Goal: Information Seeking & Learning: Check status

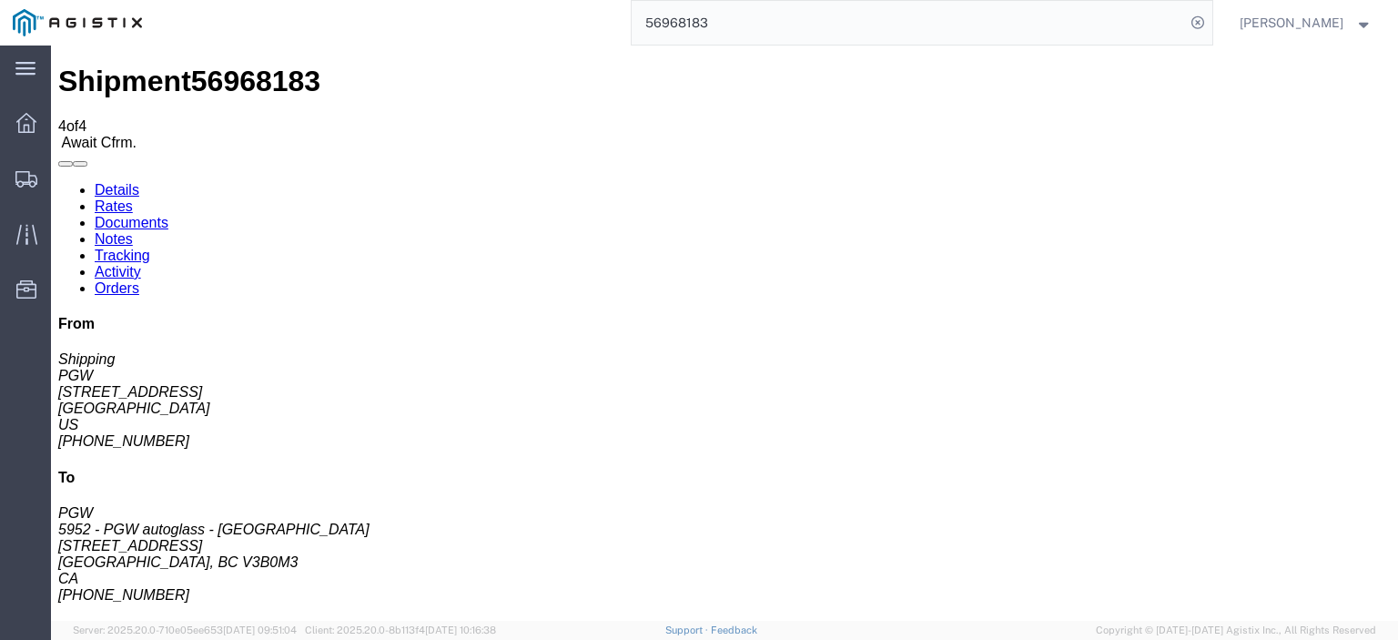
scroll to position [20, 0]
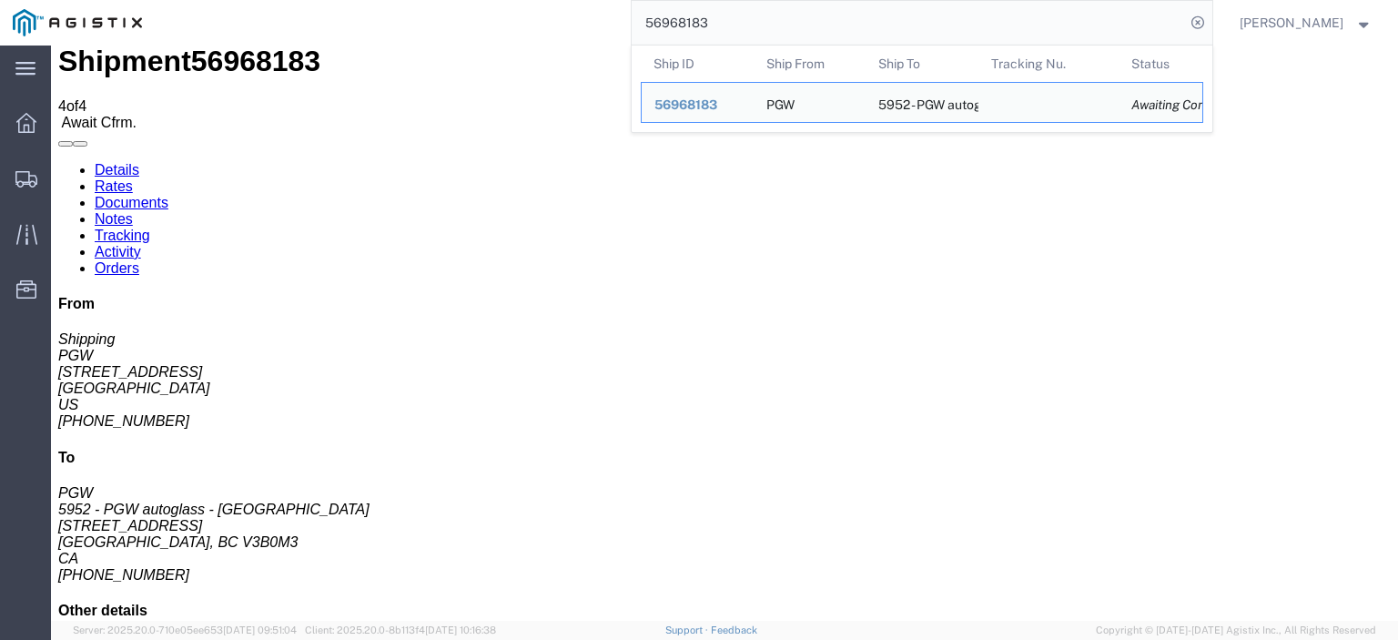
drag, startPoint x: 746, startPoint y: 13, endPoint x: 528, endPoint y: 2, distance: 218.7
click at [528, 2] on div "56968183 Ship ID Ship From Ship To Tracking Nu. Status Ship ID 56968183 Ship Fr…" at bounding box center [684, 23] width 1058 height 46
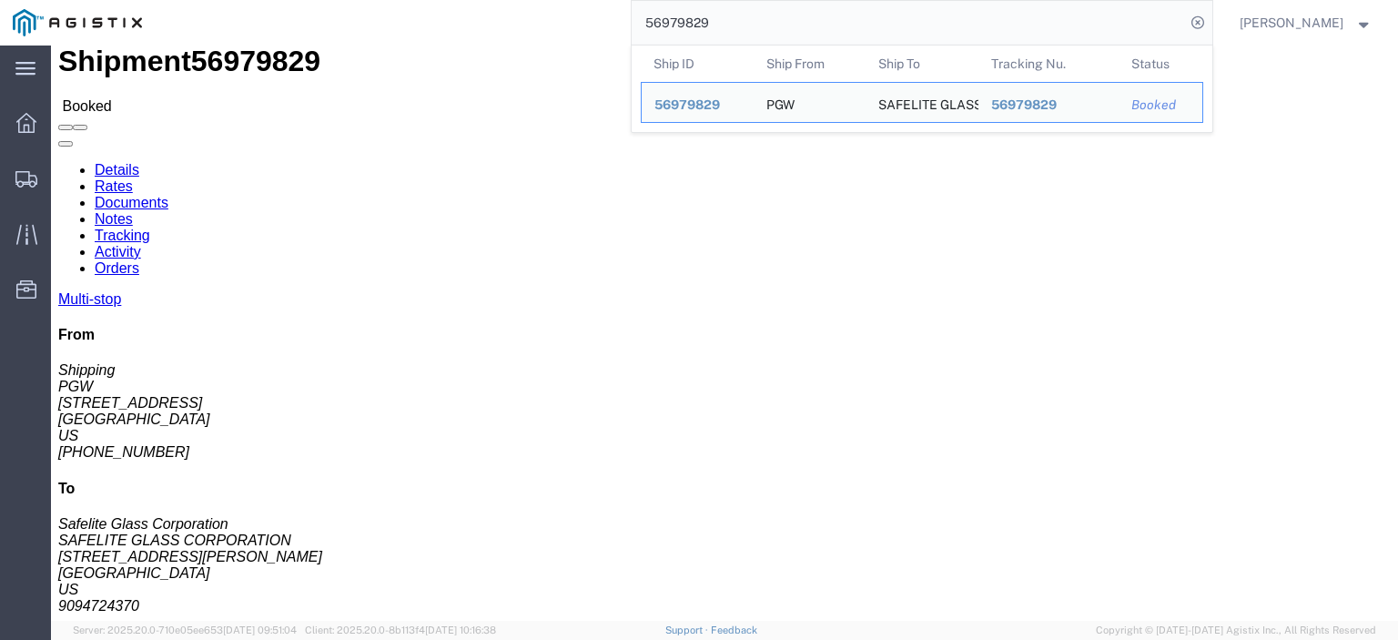
drag, startPoint x: 131, startPoint y: 190, endPoint x: 5, endPoint y: 195, distance: 125.7
click div "Ship From PGW (Shipping) [STREET_ADDRESS] [PHONE_NUMBER] [EMAIL_ADDRESS][DOMAIN…"
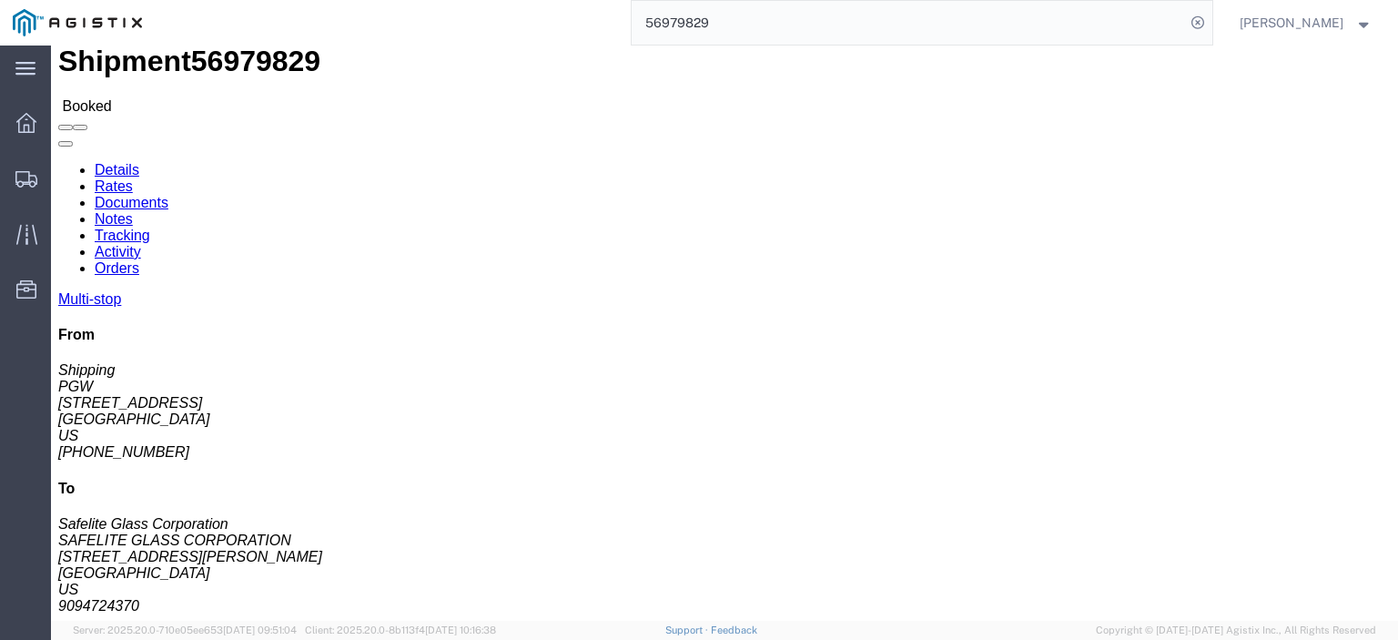
copy address "[STREET_ADDRESS]"
drag, startPoint x: 412, startPoint y: 194, endPoint x: 258, endPoint y: 198, distance: 154.8
click div "Ship To SAFELITE GLASS CORPORATION (Safelite Glass Corporation) SAFEOC [STREET_…"
copy address "[STREET_ADDRESS][PERSON_NAME]"
drag, startPoint x: 324, startPoint y: 176, endPoint x: 258, endPoint y: 161, distance: 68.0
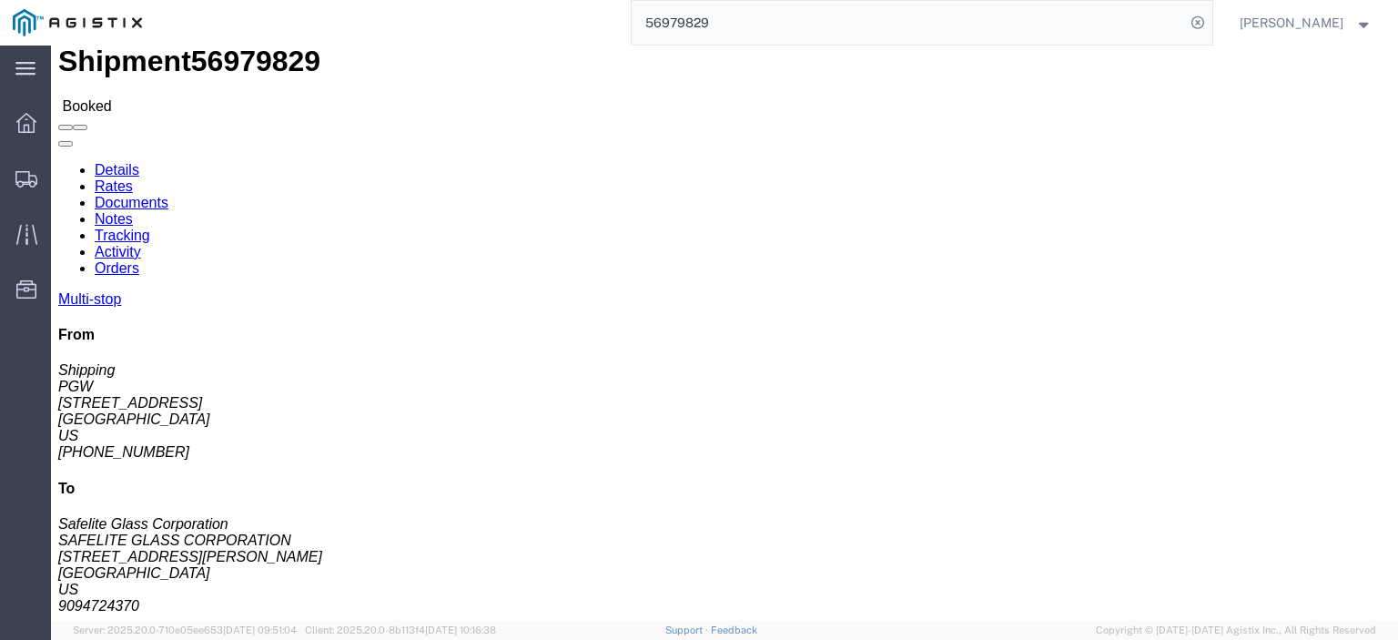
click div "Ship To SAFELITE GLASS CORPORATION (Safelite Glass Corporation) SAFEOC [STREET_…"
copy address "SAFELITE GLASS CORPORATION (Safelite Glass Corporation) SAFEOC"
drag, startPoint x: 375, startPoint y: 208, endPoint x: 248, endPoint y: 211, distance: 127.5
click div "Ship From PGW (Shipping) 5329 [STREET_ADDRESS] [PHONE_NUMBER] [EMAIL_ADDRESS][D…"
click address "SAFELITE GLASS CORPORATION (Safelite Glass Corporation) SAFEOC [STREET_ADDRESS]…"
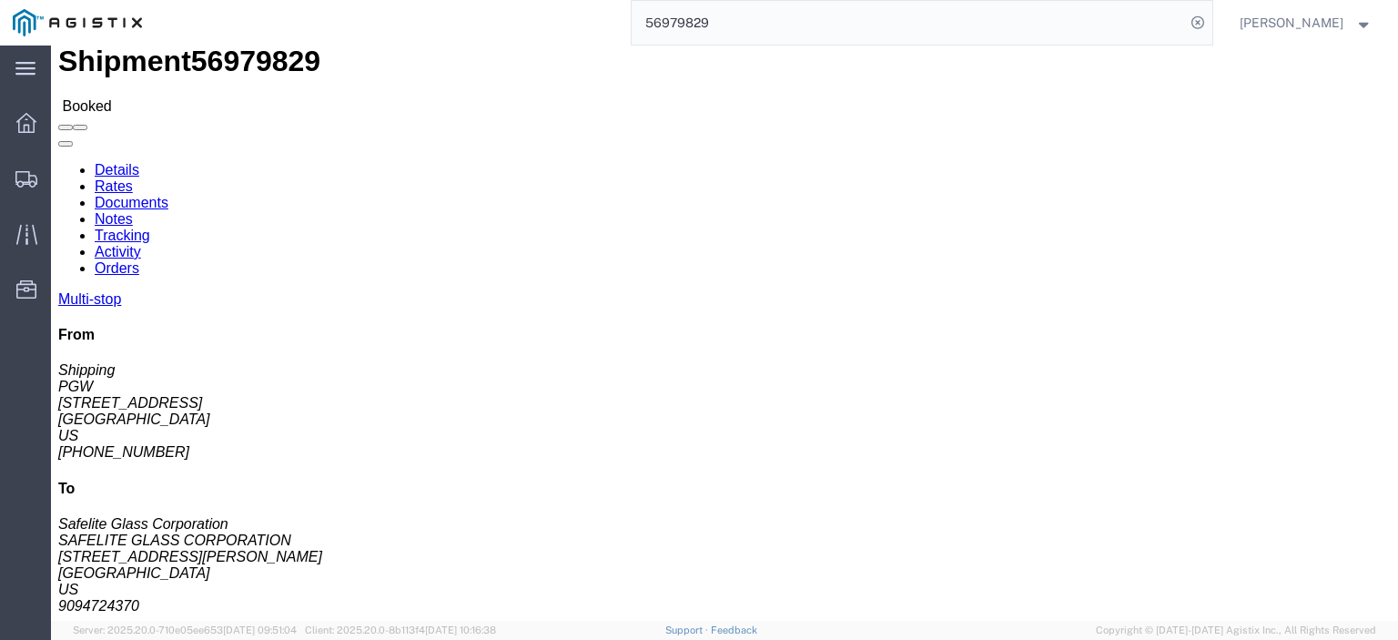
drag, startPoint x: 381, startPoint y: 211, endPoint x: 245, endPoint y: 215, distance: 136.6
click div "Ship From PGW (Shipping) 5329 [STREET_ADDRESS] [PHONE_NUMBER] [EMAIL_ADDRESS][D…"
drag, startPoint x: 292, startPoint y: 212, endPoint x: 269, endPoint y: 207, distance: 23.4
click address "SAFELITE GLASS CORPORATION (Safelite Glass Corporation) SAFEOC [STREET_ADDRESS]…"
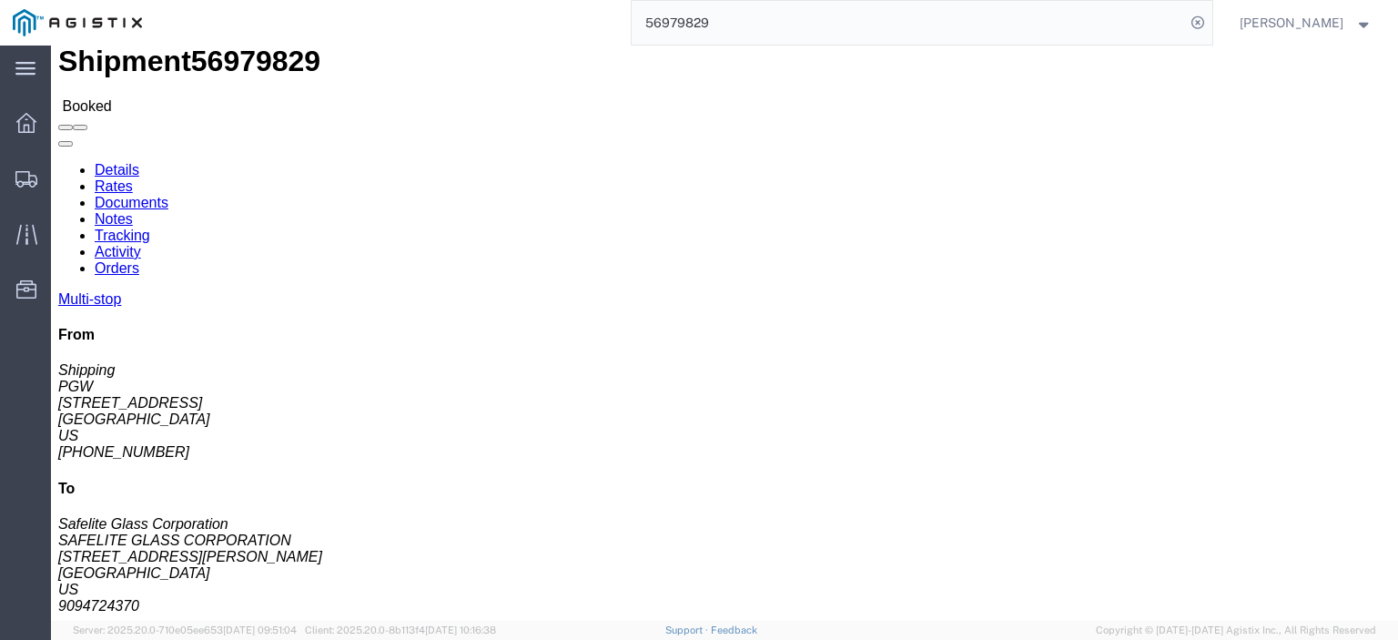
click address "SAFELITE GLASS CORPORATION (Safelite Glass Corporation) SAFEOC [STREET_ADDRESS]…"
drag, startPoint x: 447, startPoint y: 265, endPoint x: 262, endPoint y: 278, distance: 185.2
click div "Ship To SAFELITE GLASS CORPORATION (Safelite Glass Corporation) SAFEOC [STREET_…"
copy address "[EMAIL_ADDRESS][DOMAIN_NAME]"
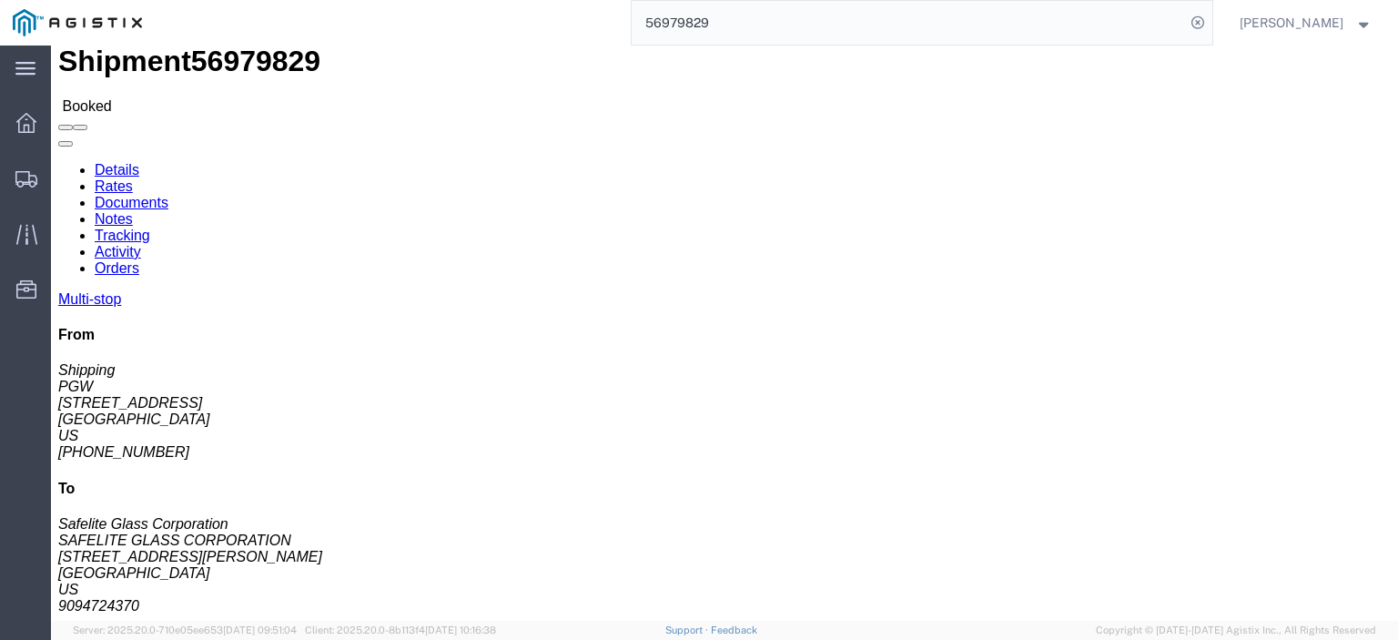
drag, startPoint x: 331, startPoint y: 241, endPoint x: 244, endPoint y: 249, distance: 87.8
click div "Ship From PGW (Shipping) 5329 [STREET_ADDRESS] [PHONE_NUMBER] [EMAIL_ADDRESS][D…"
click address "SAFELITE GLASS CORPORATION (Safelite Glass Corporation) SAFEOC [STREET_ADDRESS]…"
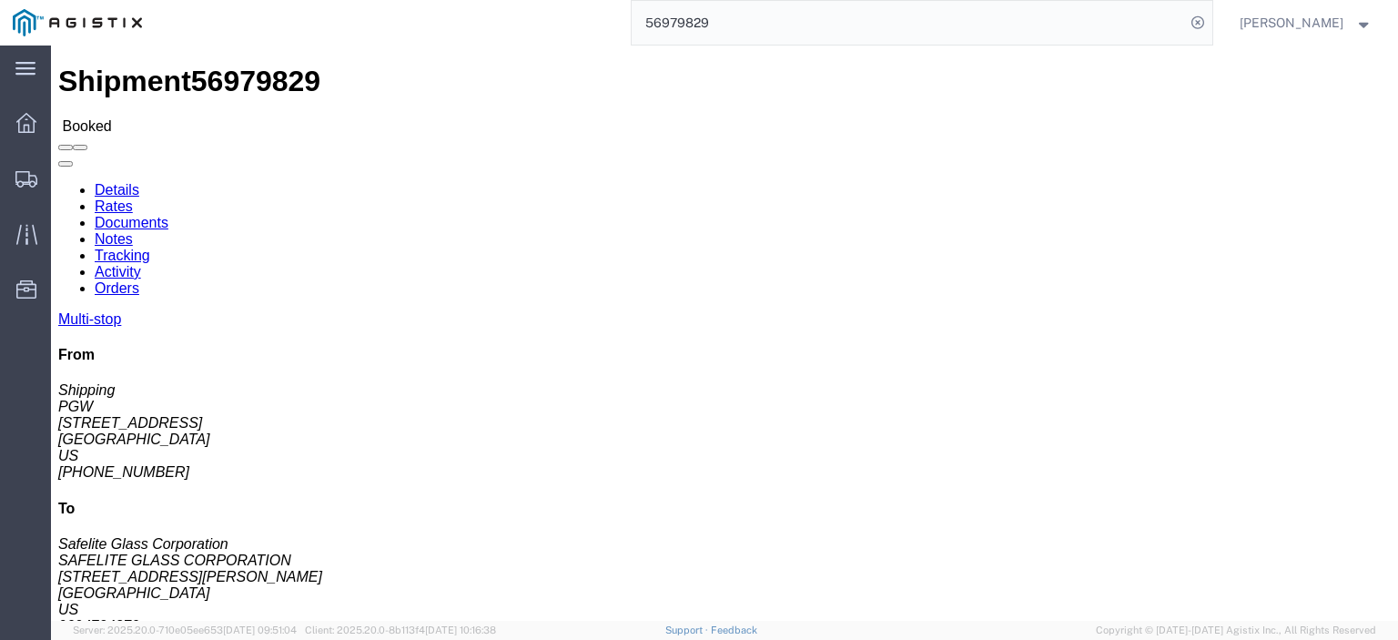
scroll to position [273, 0]
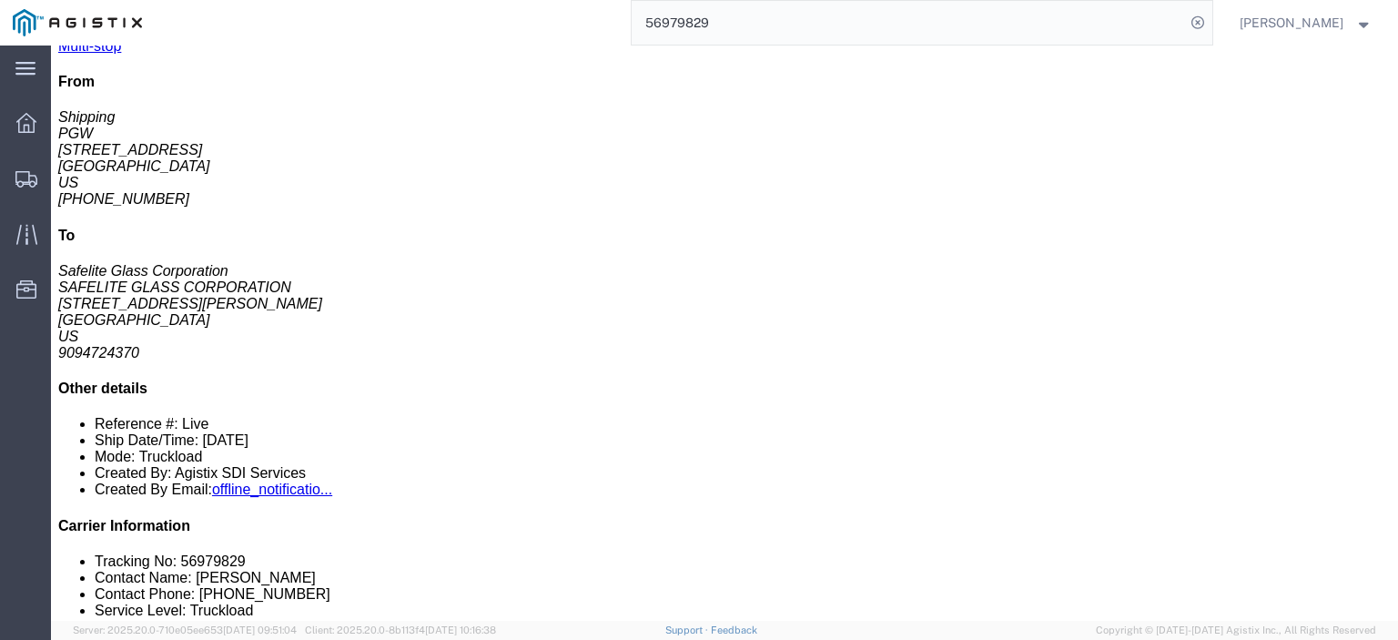
drag, startPoint x: 333, startPoint y: 265, endPoint x: 200, endPoint y: 268, distance: 132.9
click td "5407-PGW Autoglass -[GEOGRAPHIC_DATA] [STREET_ADDRESS]"
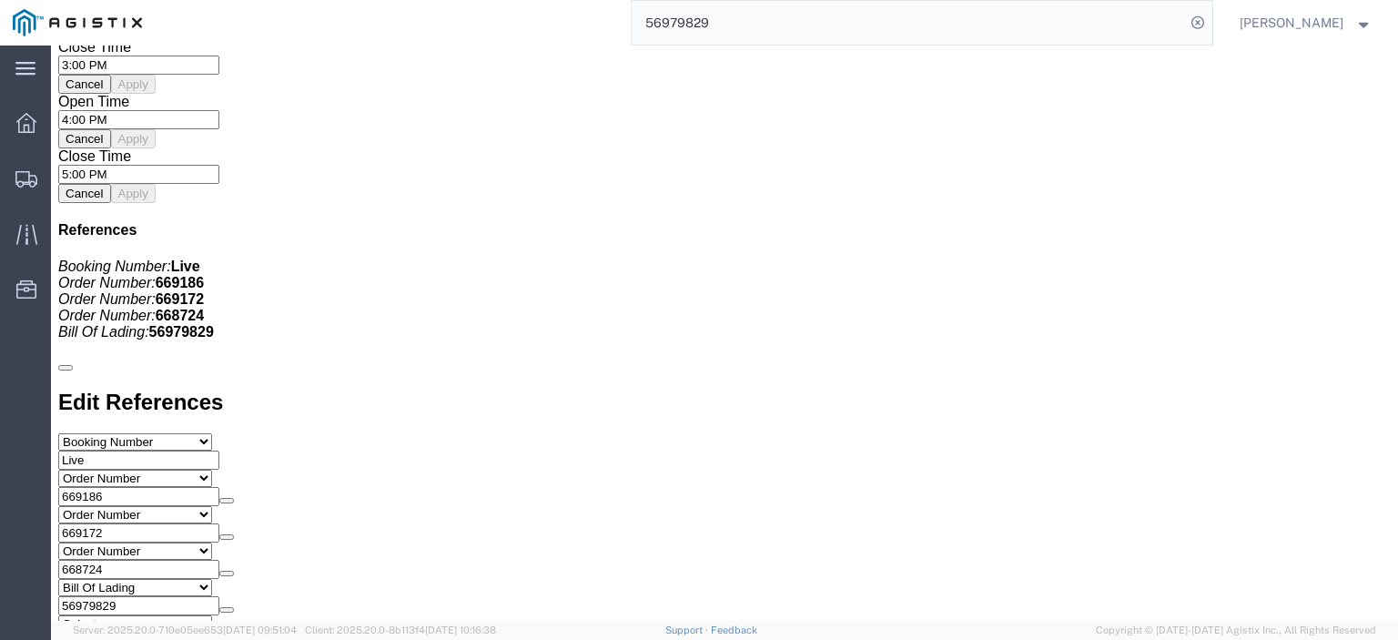
scroll to position [1547, 0]
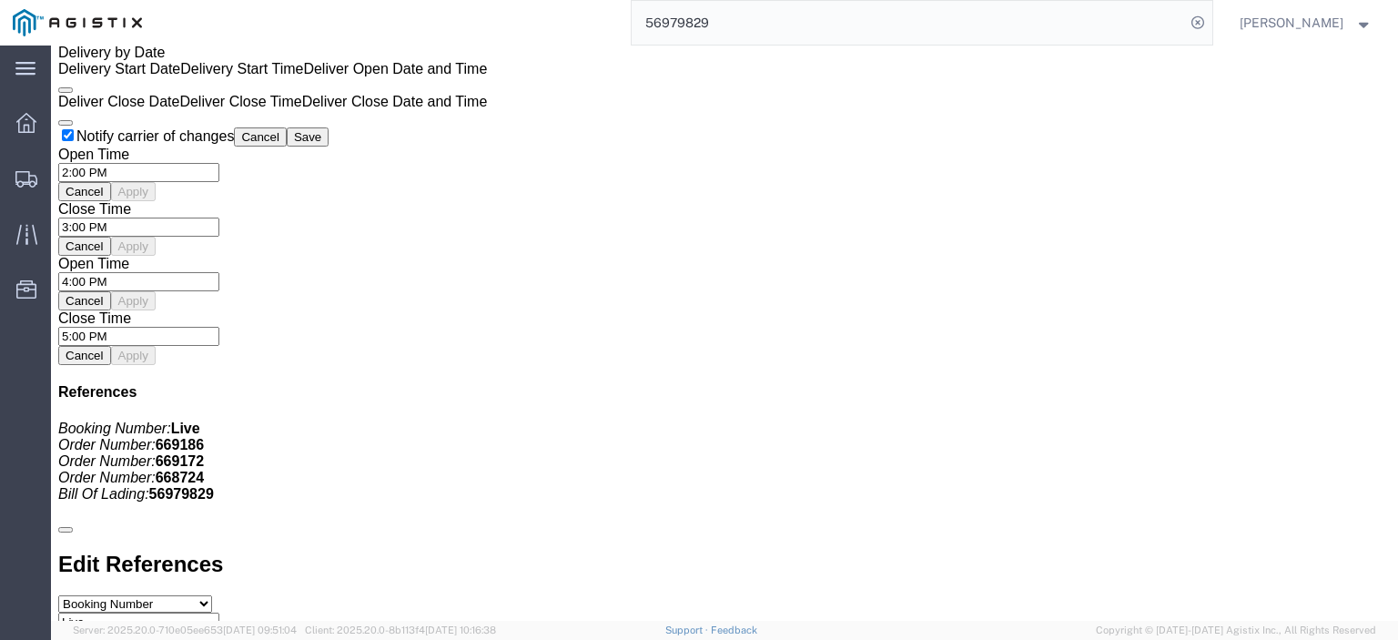
click link "Rates"
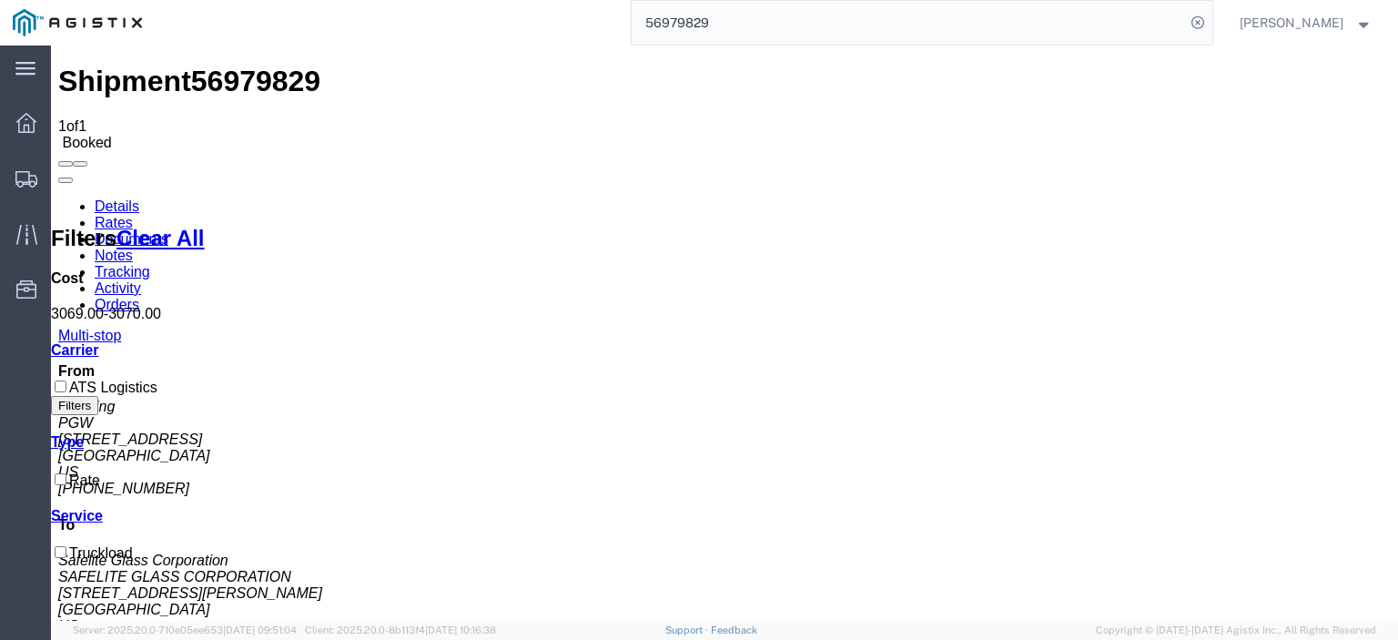
click at [97, 198] on link "Details" at bounding box center [117, 205] width 45 height 15
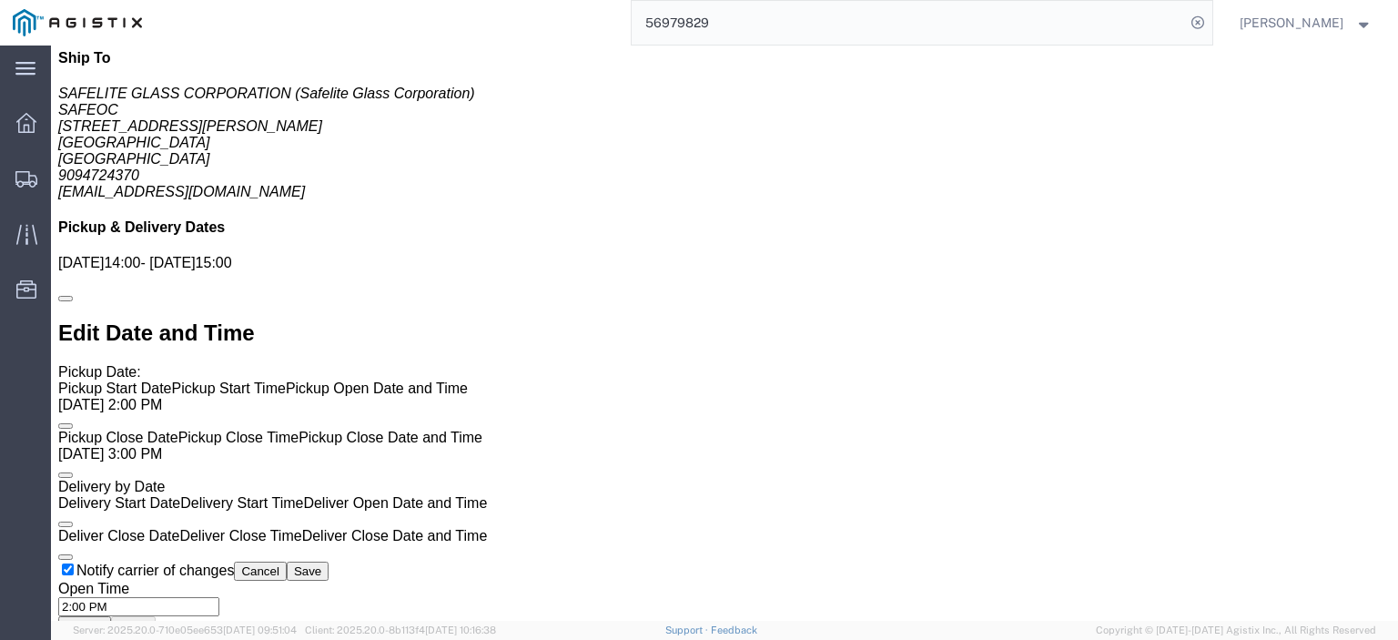
scroll to position [1001, 0]
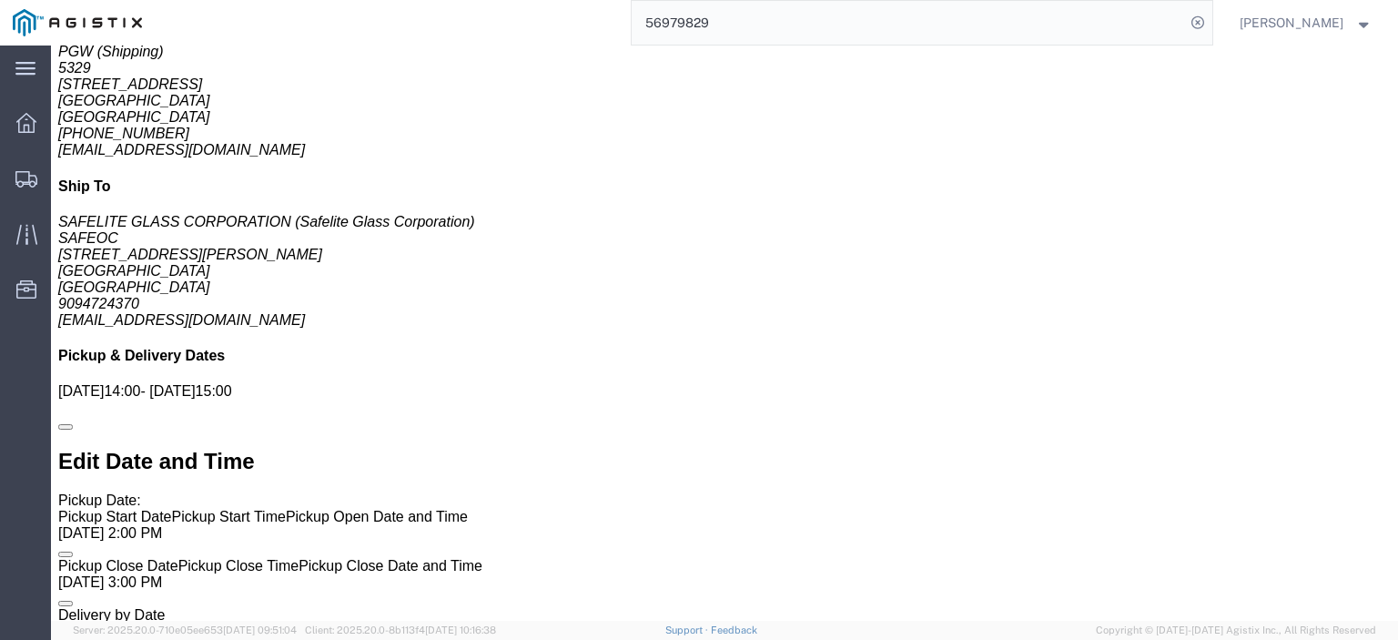
drag, startPoint x: 739, startPoint y: 14, endPoint x: 433, endPoint y: 6, distance: 305.9
click at [437, 8] on div "56979829" at bounding box center [684, 23] width 1058 height 46
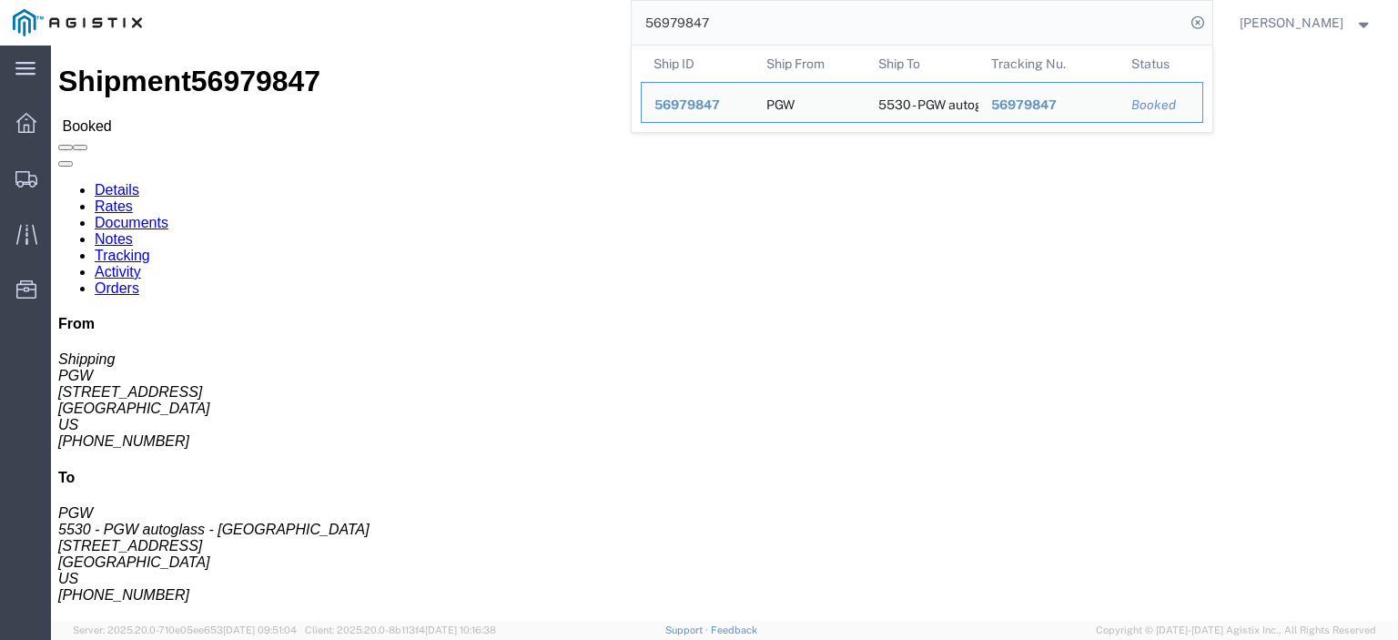
drag, startPoint x: 127, startPoint y: 213, endPoint x: 18, endPoint y: 214, distance: 109.2
click address "PGW (Shipping) [STREET_ADDRESS] [PHONE_NUMBER] [EMAIL_ADDRESS][DOMAIN_NAME]"
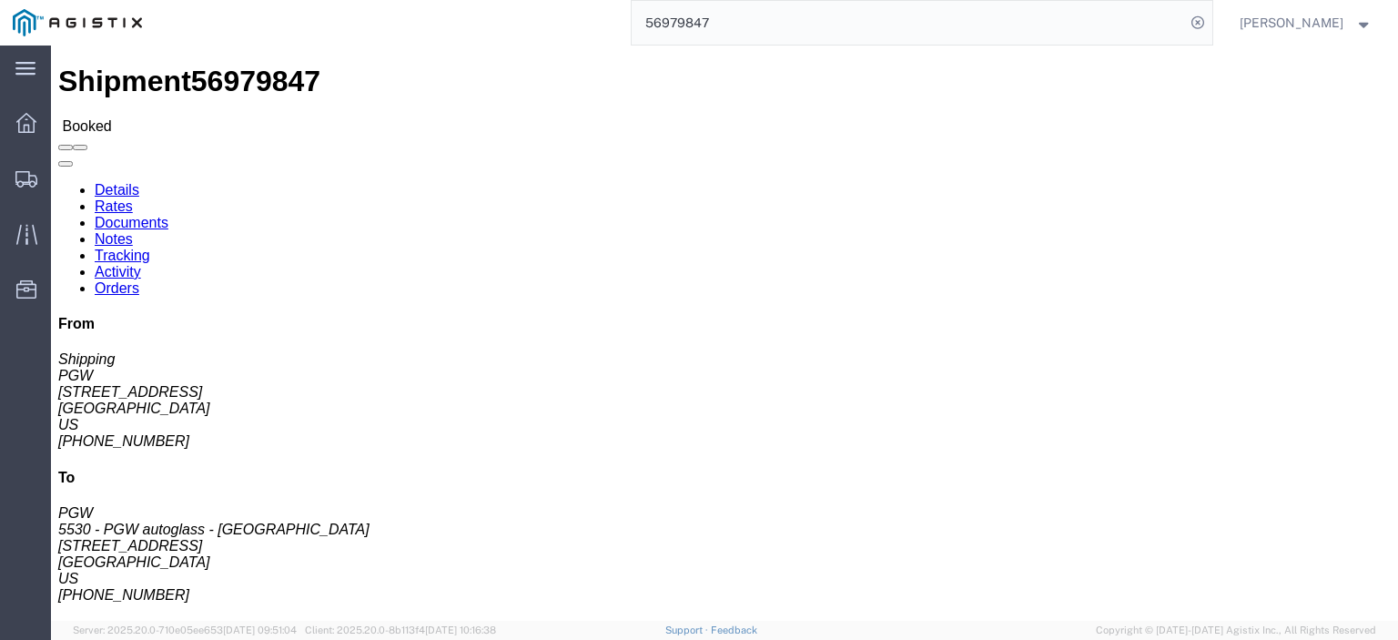
copy address "[STREET_ADDRESS]"
drag, startPoint x: 401, startPoint y: 209, endPoint x: 269, endPoint y: 216, distance: 132.1
click address "5530 - PGW autoglass - [GEOGRAPHIC_DATA] (PGW) 5530 [STREET_ADDRESS] [PHONE_NUM…"
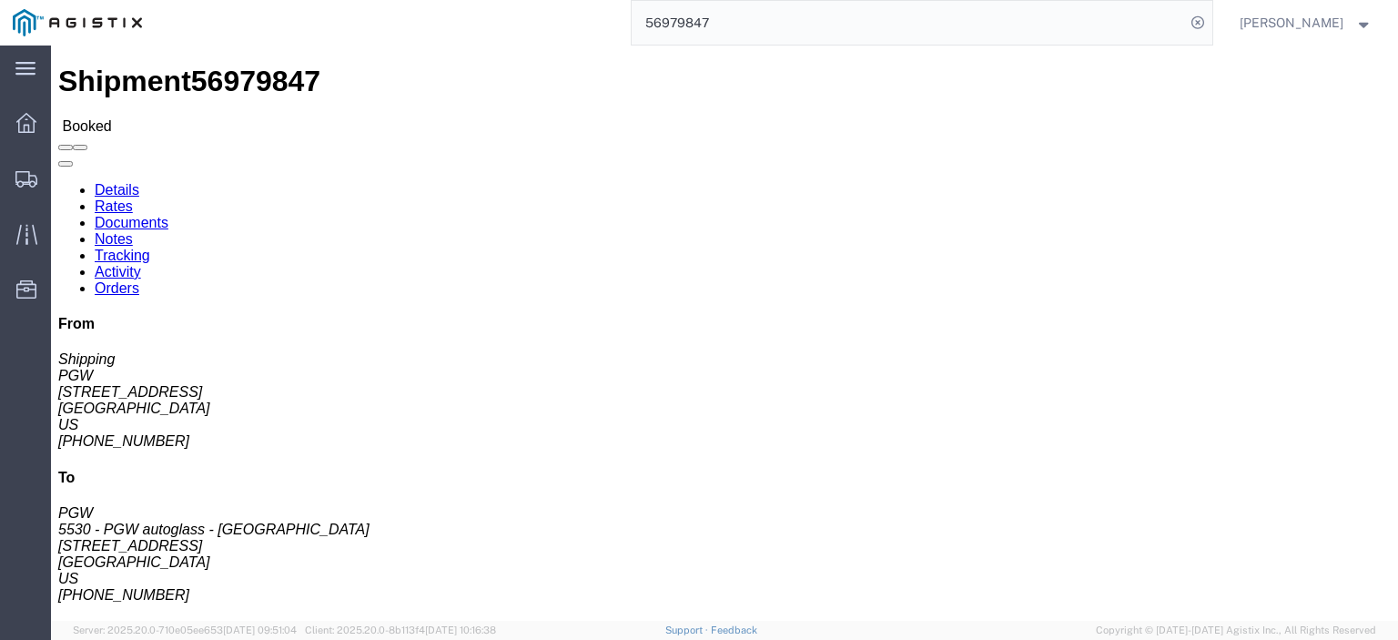
click address "5530 - PGW autoglass - [GEOGRAPHIC_DATA] (PGW) 5530 [STREET_ADDRESS] [PHONE_NUM…"
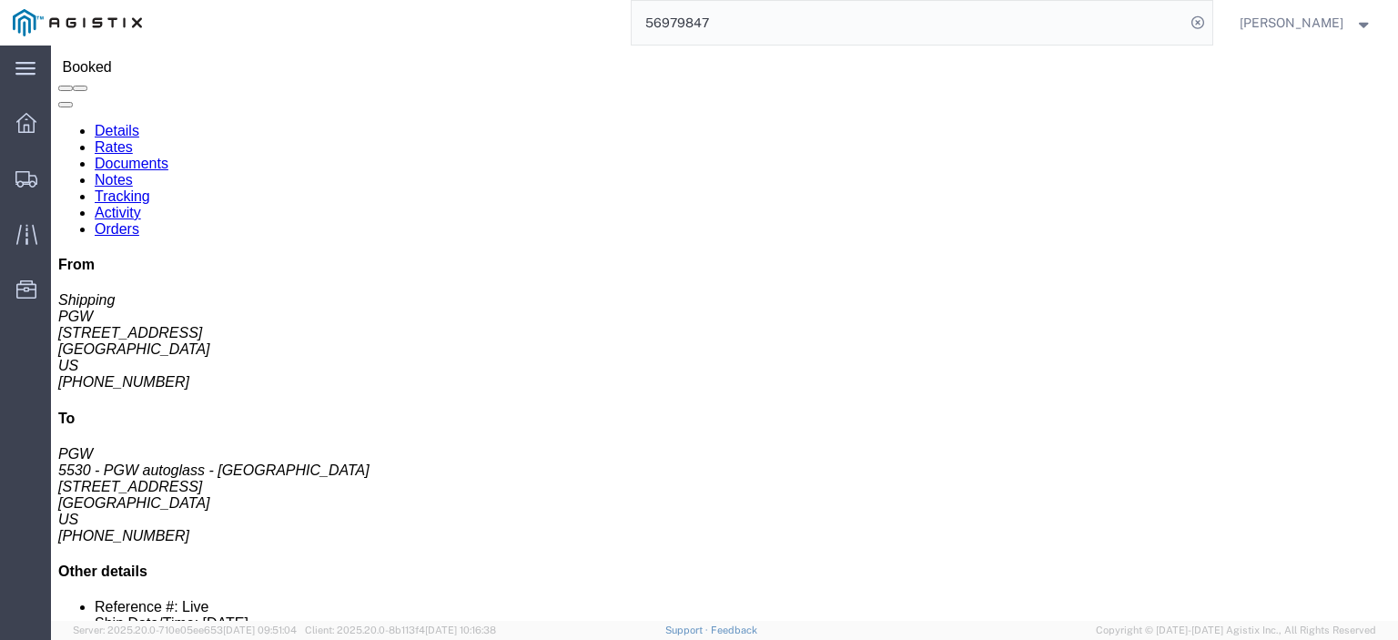
scroll to position [91, 0]
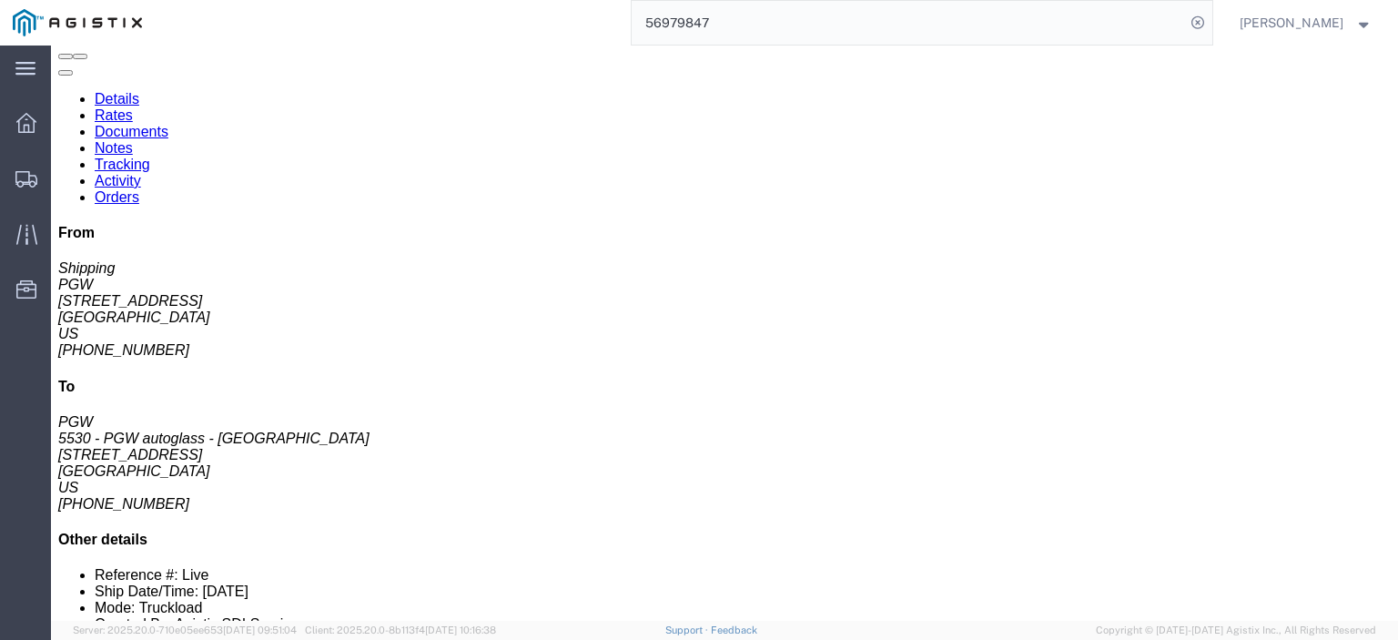
click link "Rates"
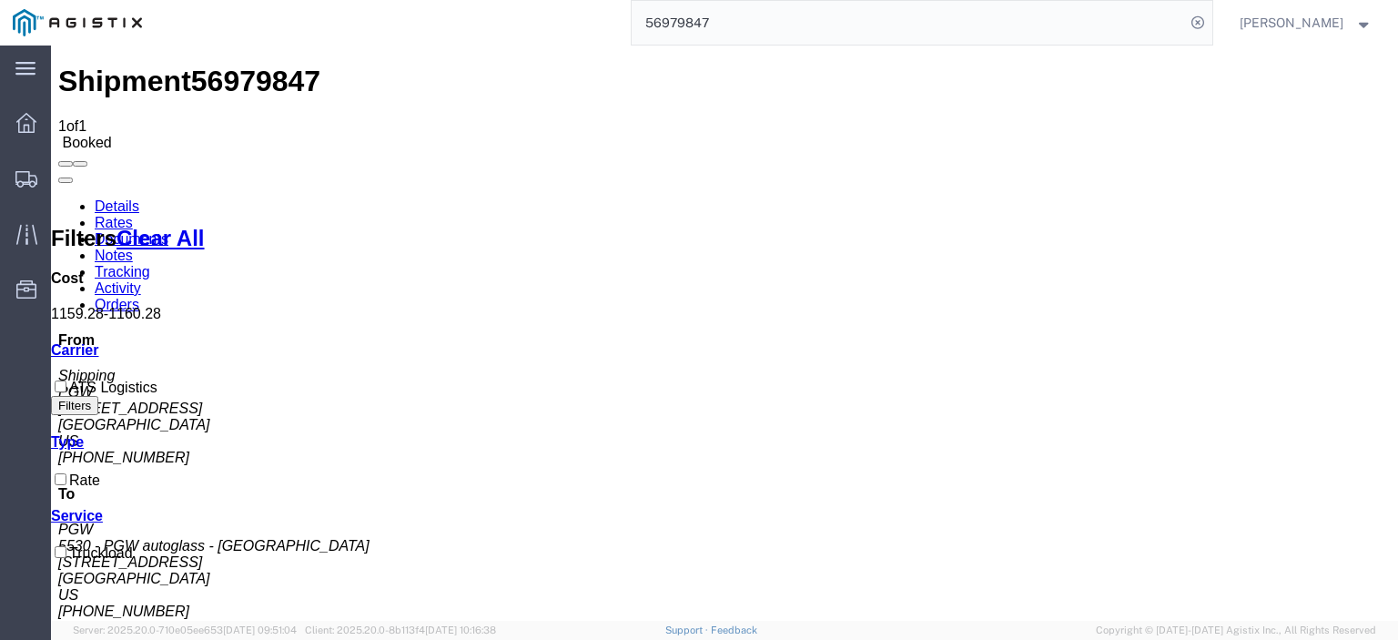
click at [133, 248] on link "Notes" at bounding box center [114, 255] width 38 height 15
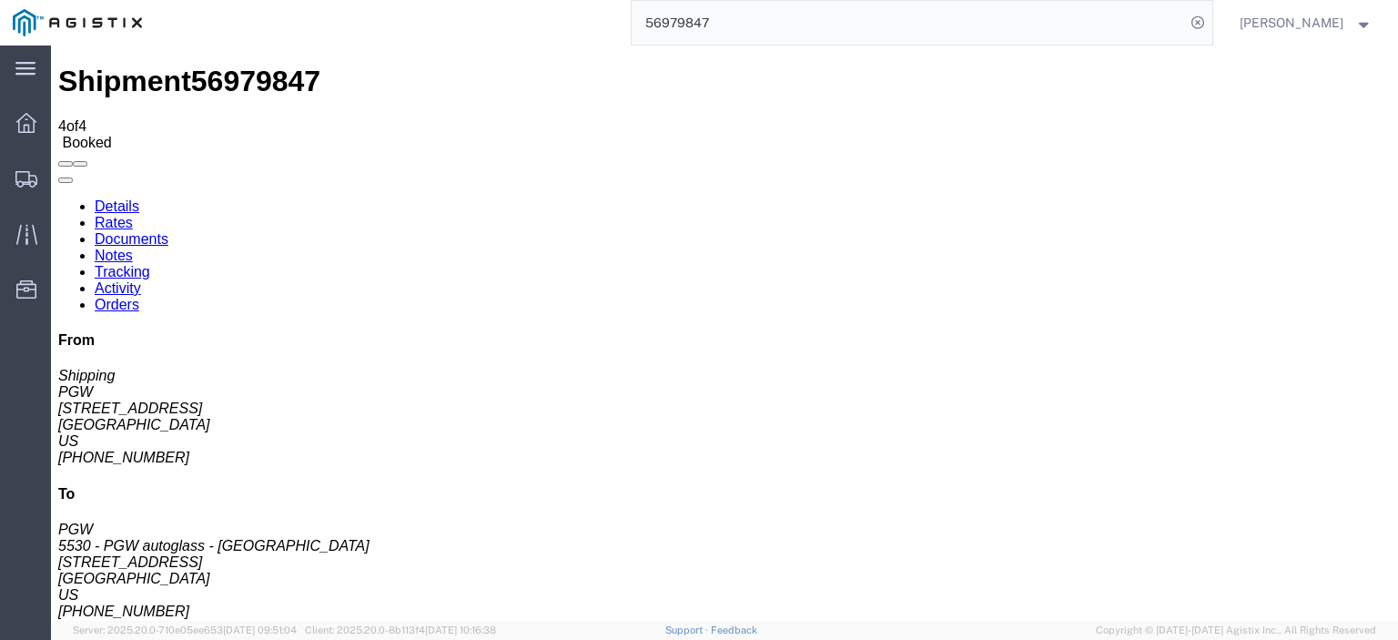
scroll to position [20, 0]
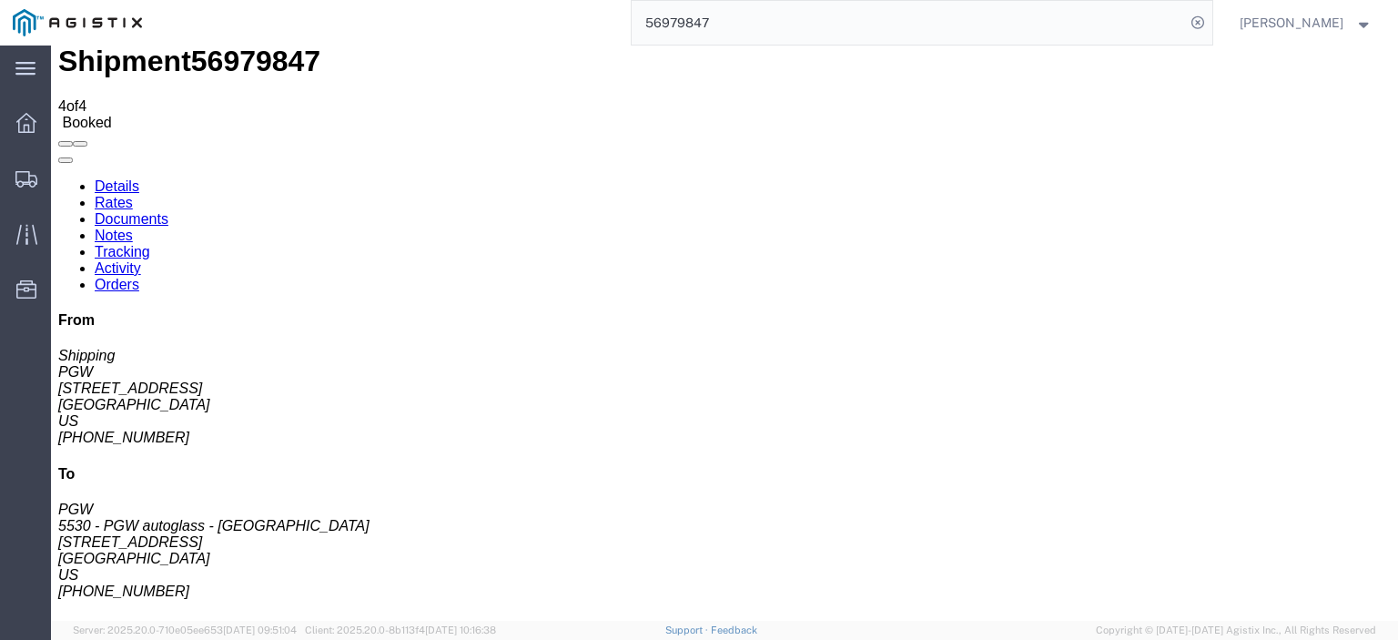
drag, startPoint x: 767, startPoint y: 29, endPoint x: 550, endPoint y: 10, distance: 218.4
click at [557, 11] on div "56979847" at bounding box center [684, 23] width 1058 height 46
paste input "36"
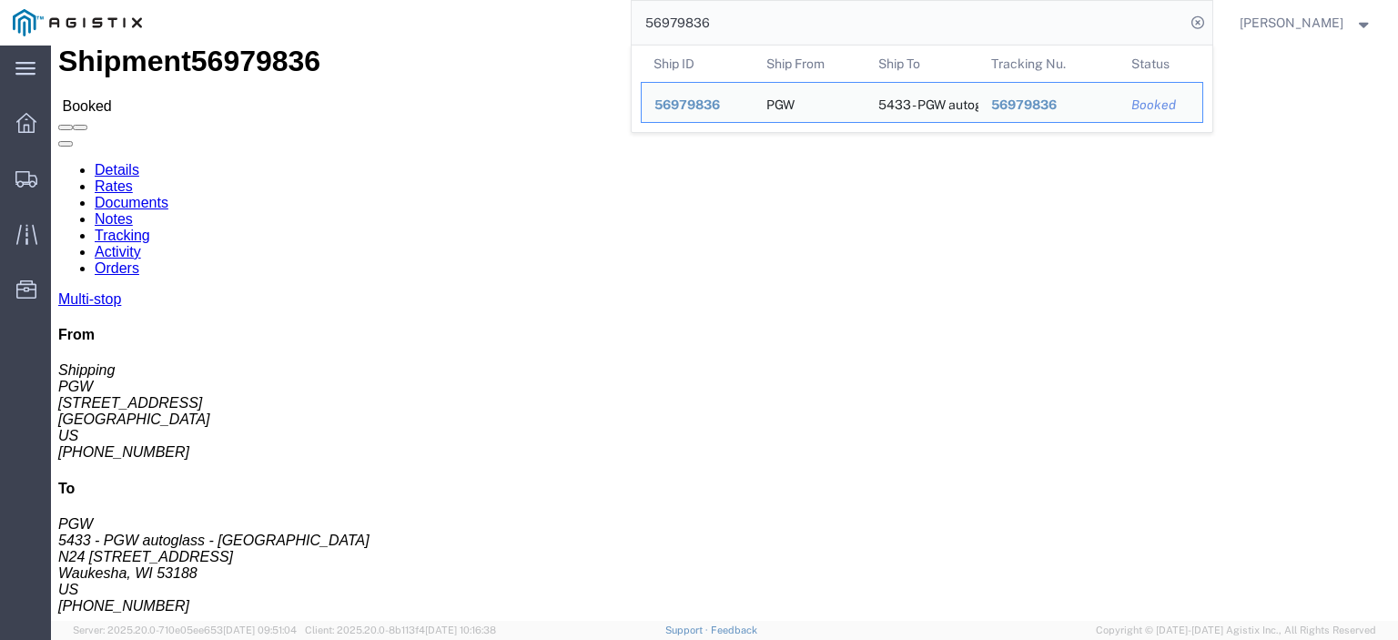
drag, startPoint x: 142, startPoint y: 194, endPoint x: 22, endPoint y: 195, distance: 120.1
click div "Ship From PGW (Shipping) [STREET_ADDRESS] [PHONE_NUMBER] [EMAIL_ADDRESS][DOMAIN…"
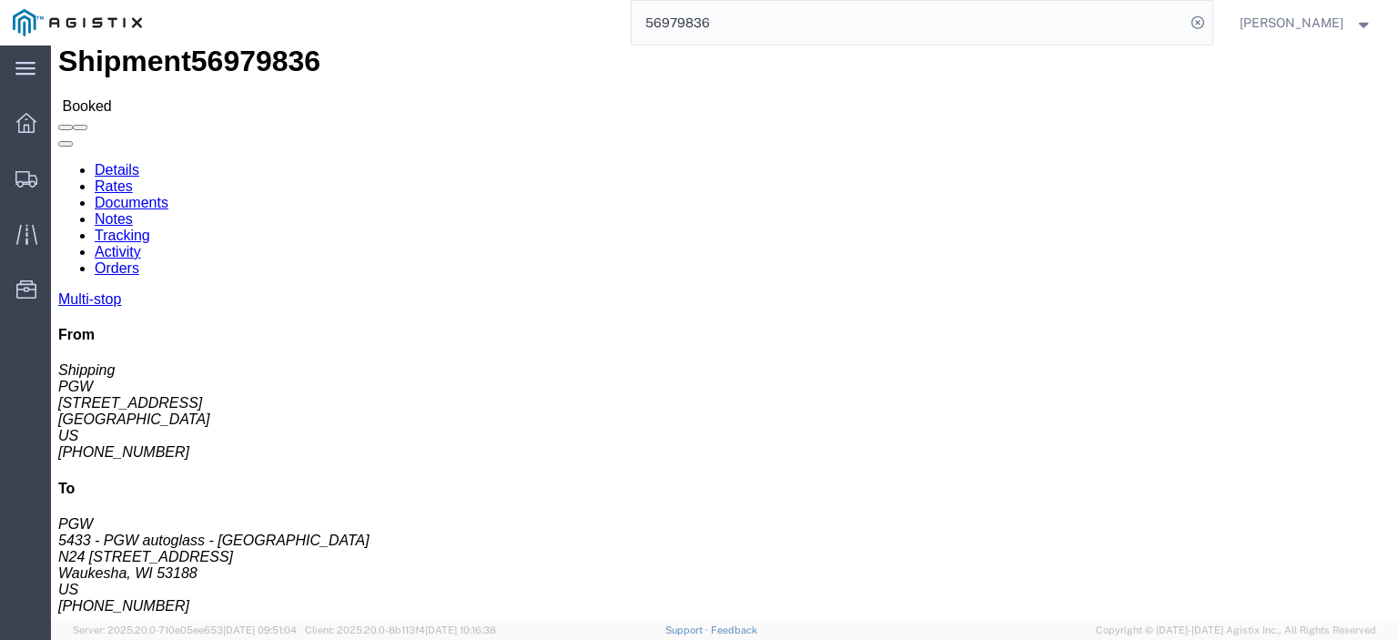
copy address "[STREET_ADDRESS]"
drag, startPoint x: 382, startPoint y: 191, endPoint x: 256, endPoint y: 196, distance: 126.6
click div "Ship To 5433 - PGW autoglass - [GEOGRAPHIC_DATA] (PGW) 5433 N24 [STREET_ADDRESS…"
copy address "N24 [STREET_ADDRESS]"
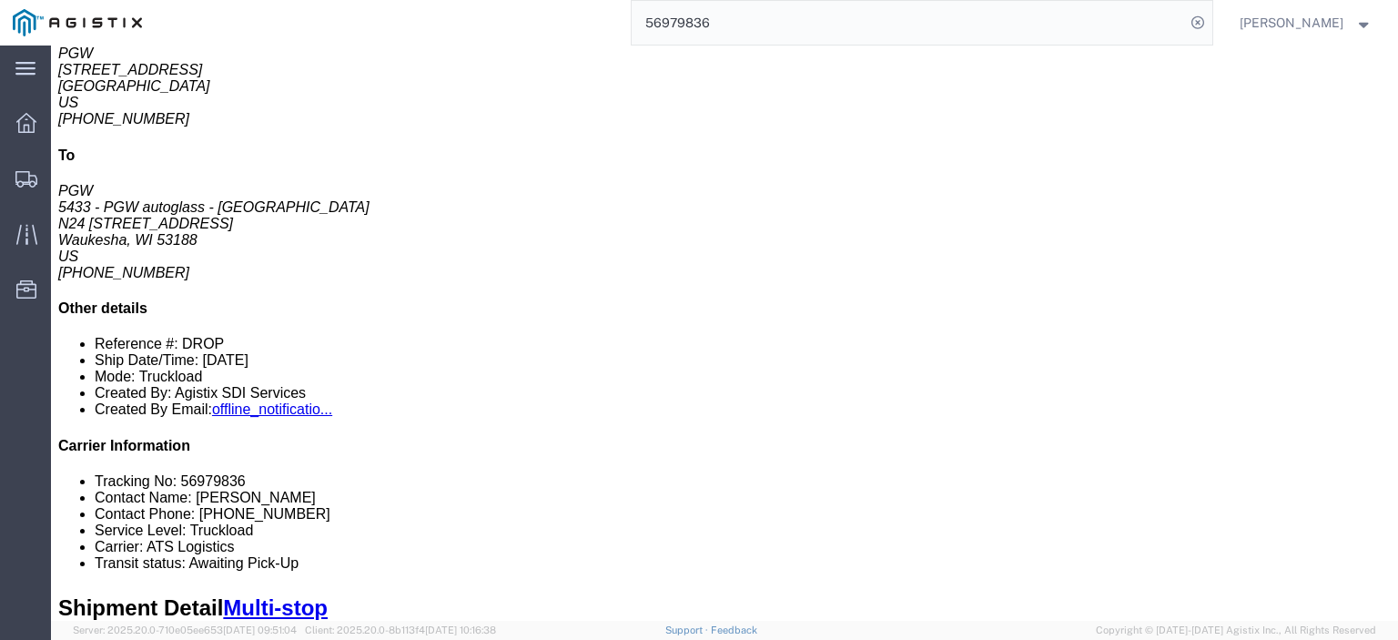
scroll to position [202, 0]
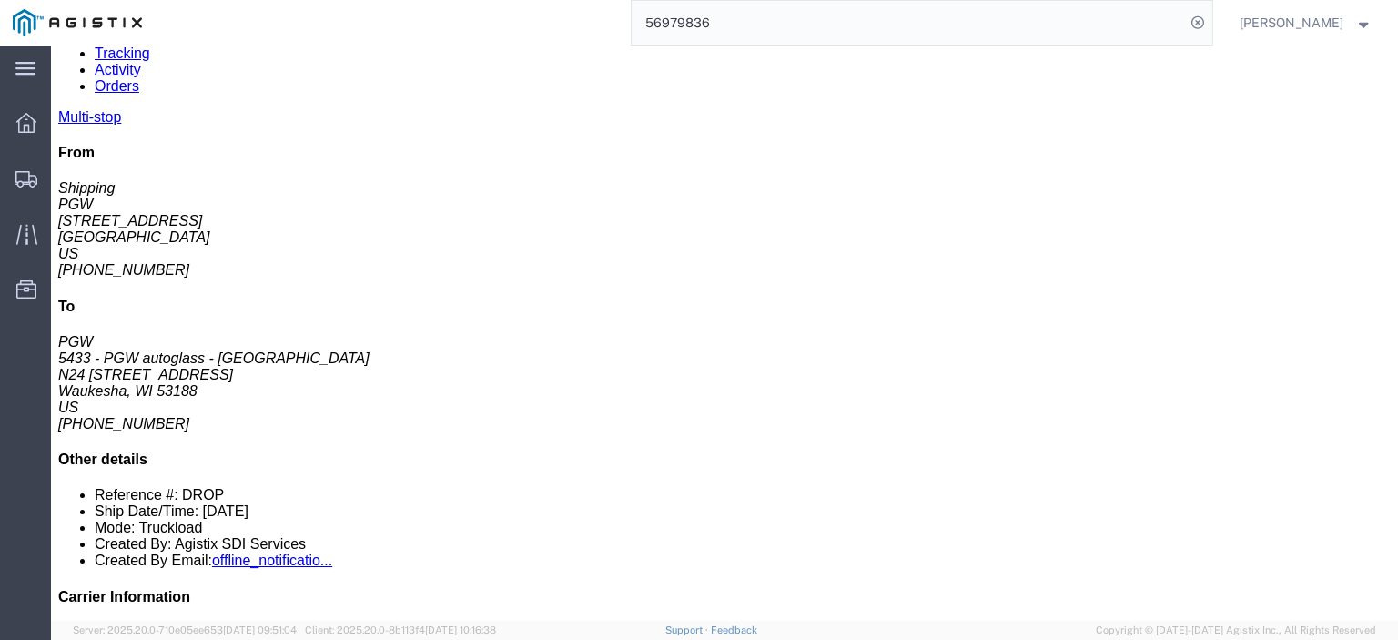
drag, startPoint x: 308, startPoint y: 336, endPoint x: 188, endPoint y: 333, distance: 119.3
click td "5496 - PGW autoglass - [GEOGRAPHIC_DATA] [STREET_ADDRESS]"
copy div "4835 Decature Blvd"
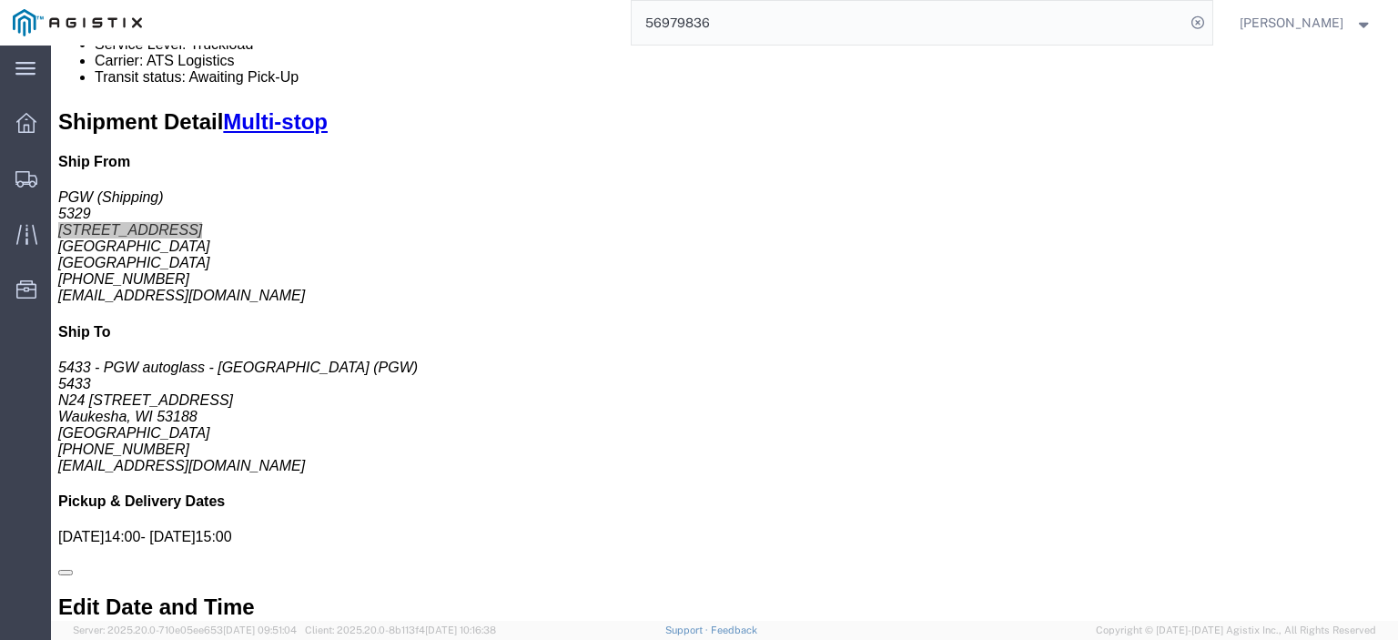
scroll to position [1203, 0]
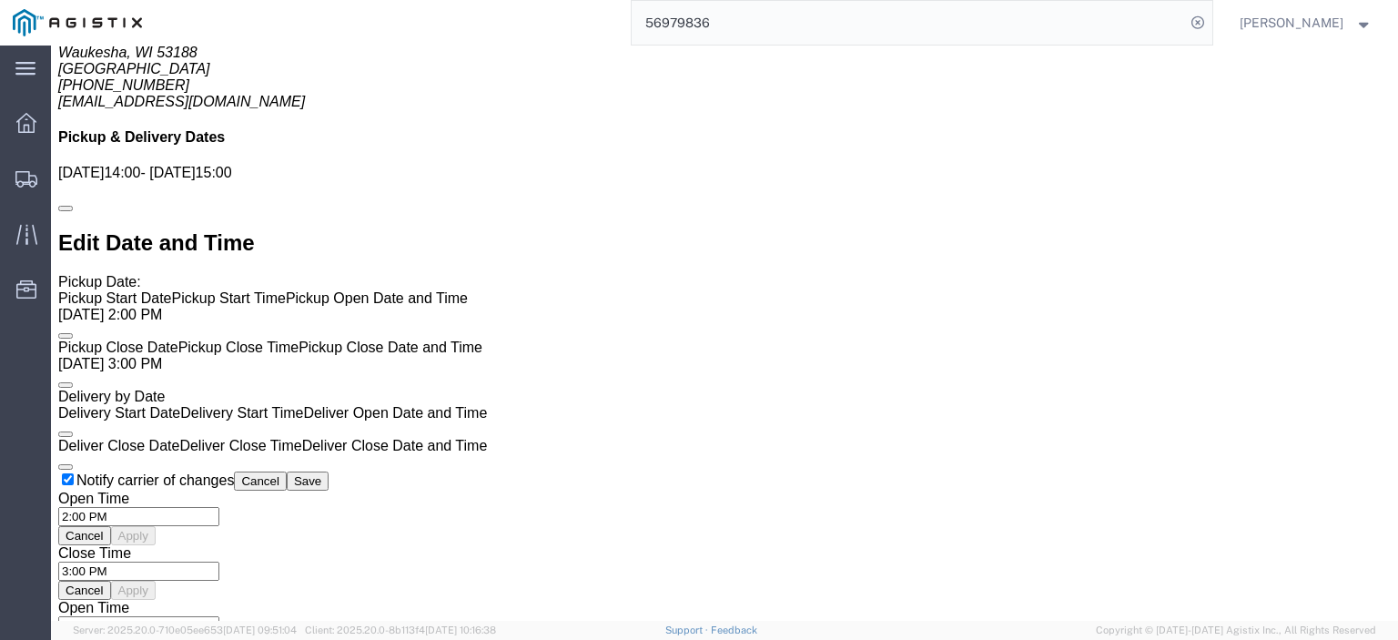
click link "Rates"
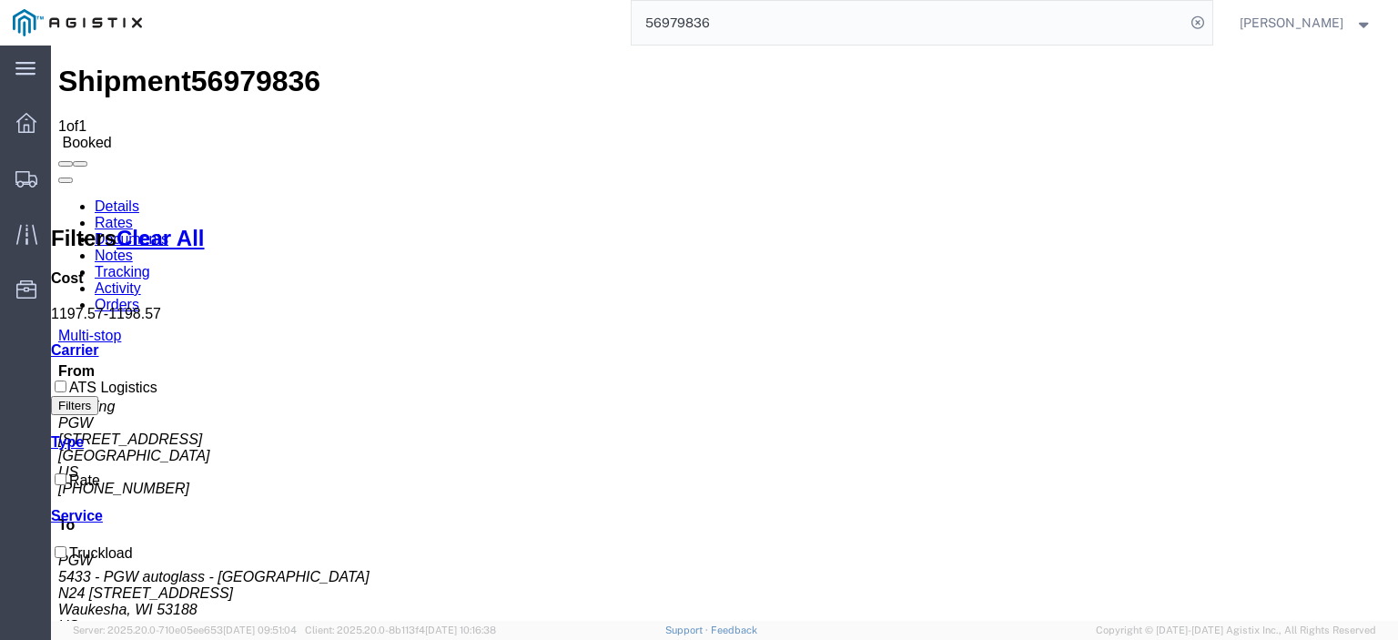
click at [133, 248] on link "Notes" at bounding box center [114, 255] width 38 height 15
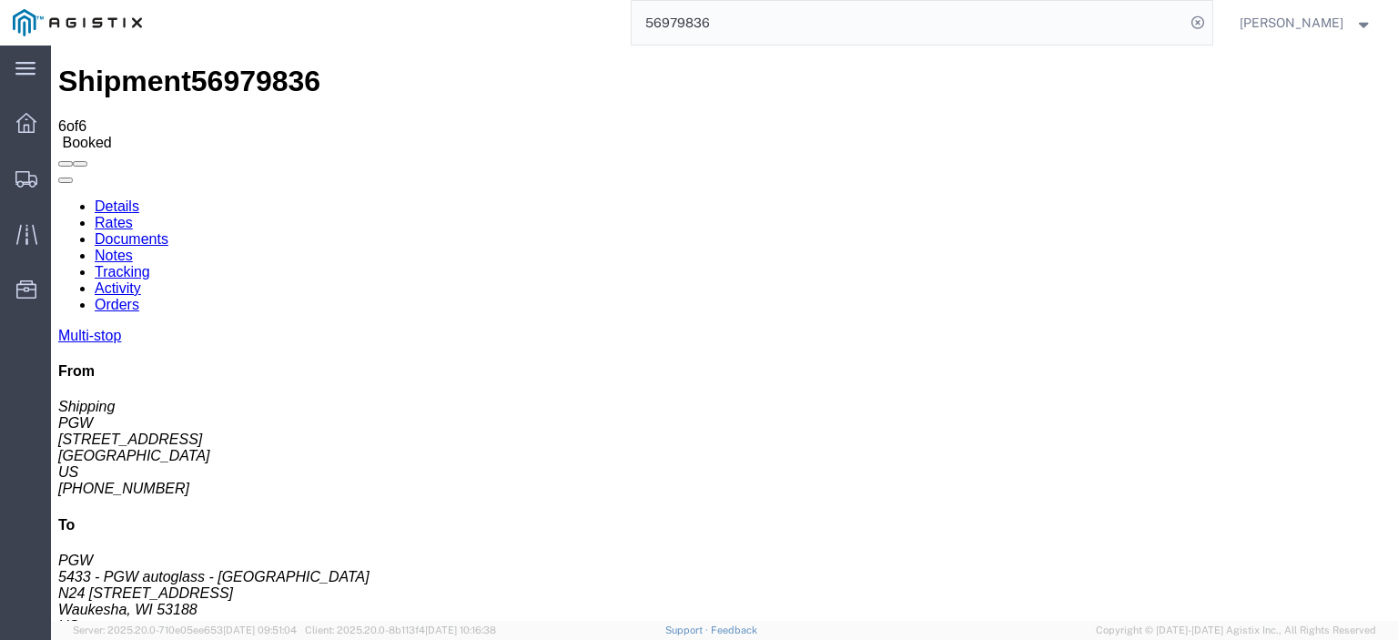
click at [133, 215] on link "Rates" at bounding box center [114, 222] width 38 height 15
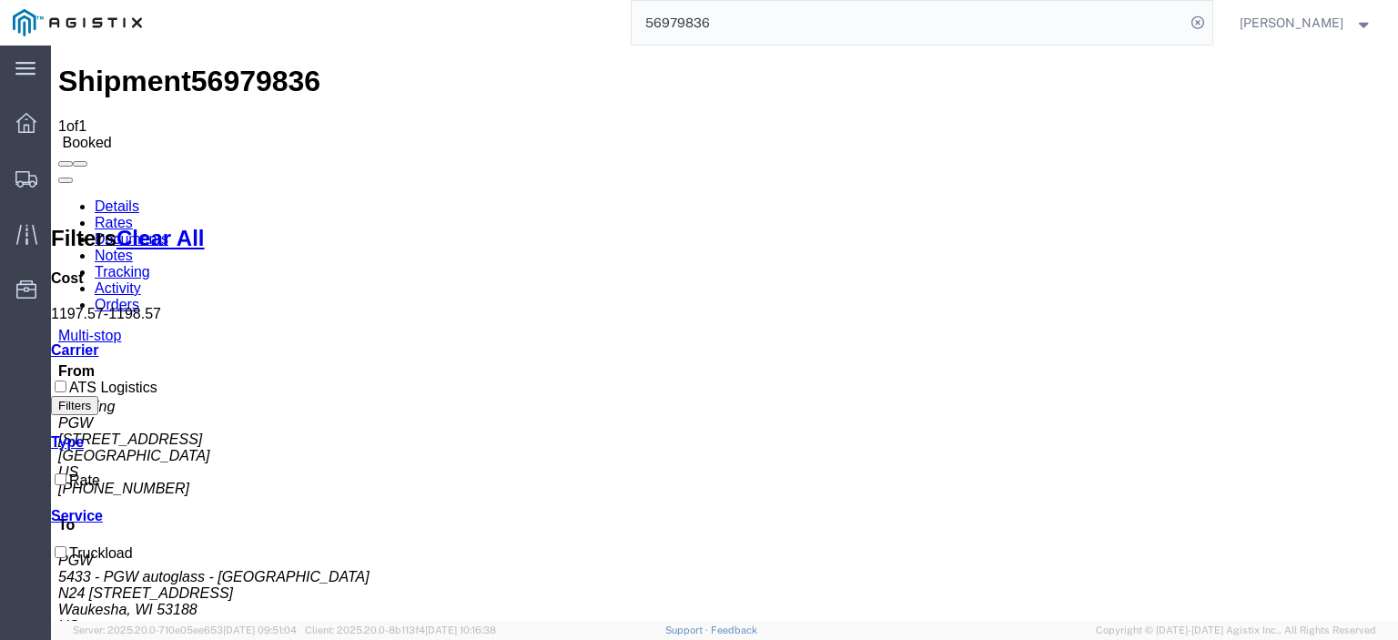
click at [133, 248] on link "Notes" at bounding box center [114, 255] width 38 height 15
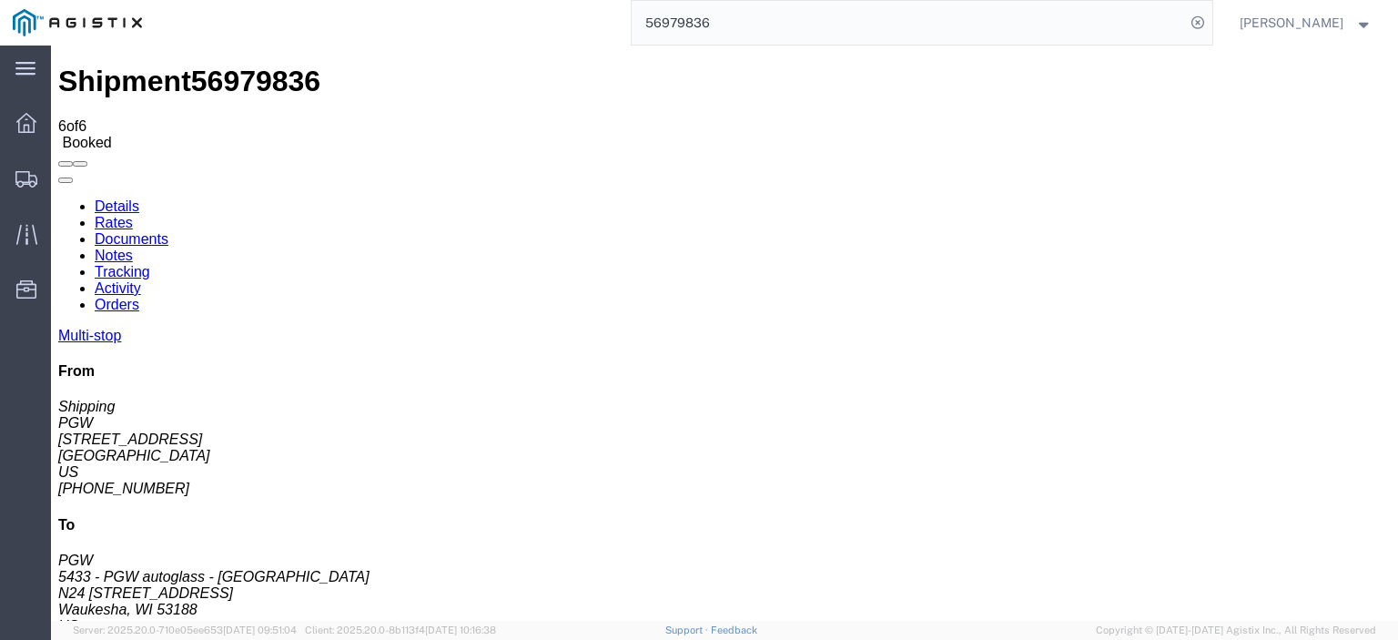
drag, startPoint x: 816, startPoint y: 22, endPoint x: 502, endPoint y: 1, distance: 314.7
click at [516, 7] on div "56979836" at bounding box center [684, 23] width 1058 height 46
paste input "24251"
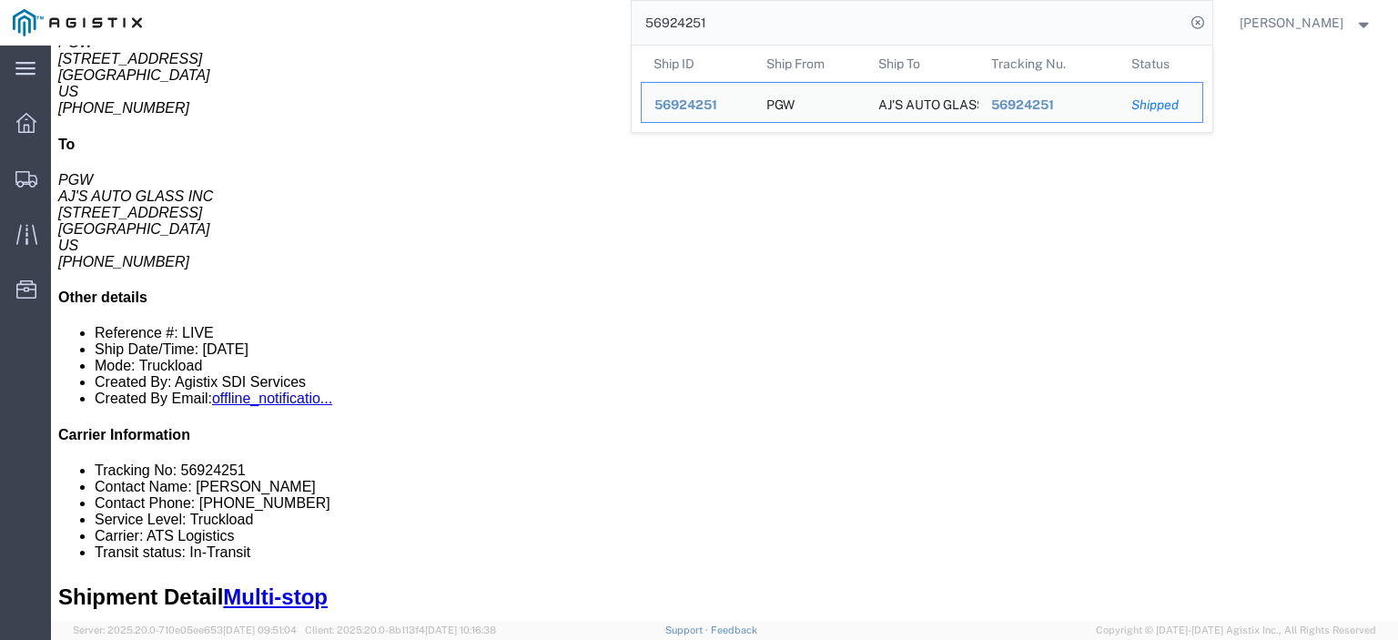
scroll to position [127, 0]
click link "Notes"
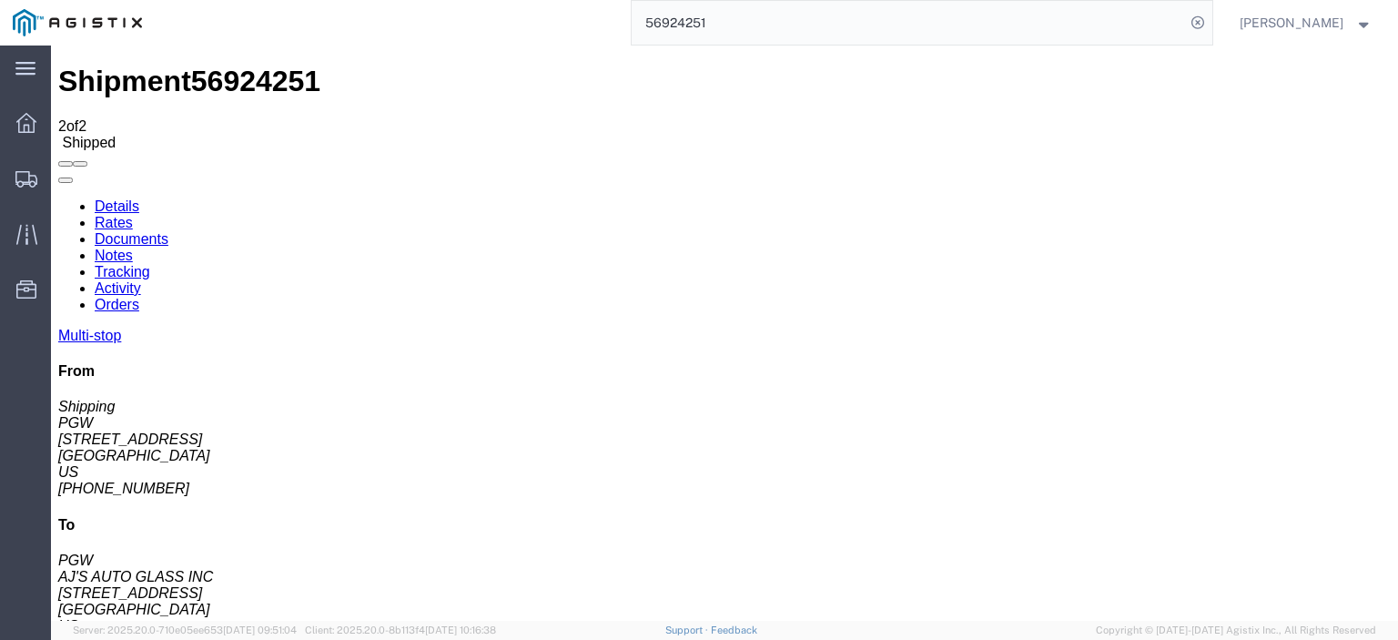
click at [121, 198] on link "Details" at bounding box center [117, 205] width 45 height 15
drag, startPoint x: 778, startPoint y: 6, endPoint x: 267, endPoint y: -39, distance: 513.5
click at [267, 0] on html "main_menu Created with Sketch. Collapse Menu Dashboard Shipments Traffic Resour…" at bounding box center [699, 320] width 1398 height 640
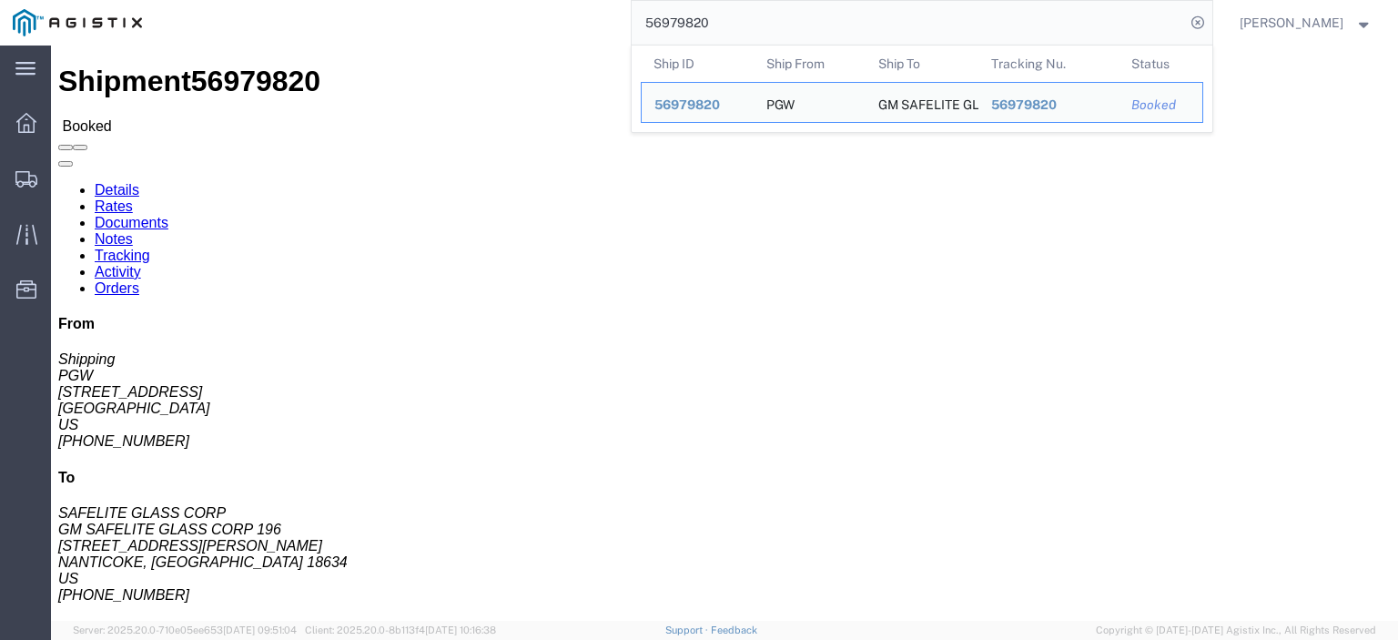
drag, startPoint x: 113, startPoint y: 216, endPoint x: 15, endPoint y: 209, distance: 97.6
click div "Ship From PGW (Shipping) [STREET_ADDRESS] [PHONE_NUMBER] [EMAIL_ADDRESS][DOMAIN…"
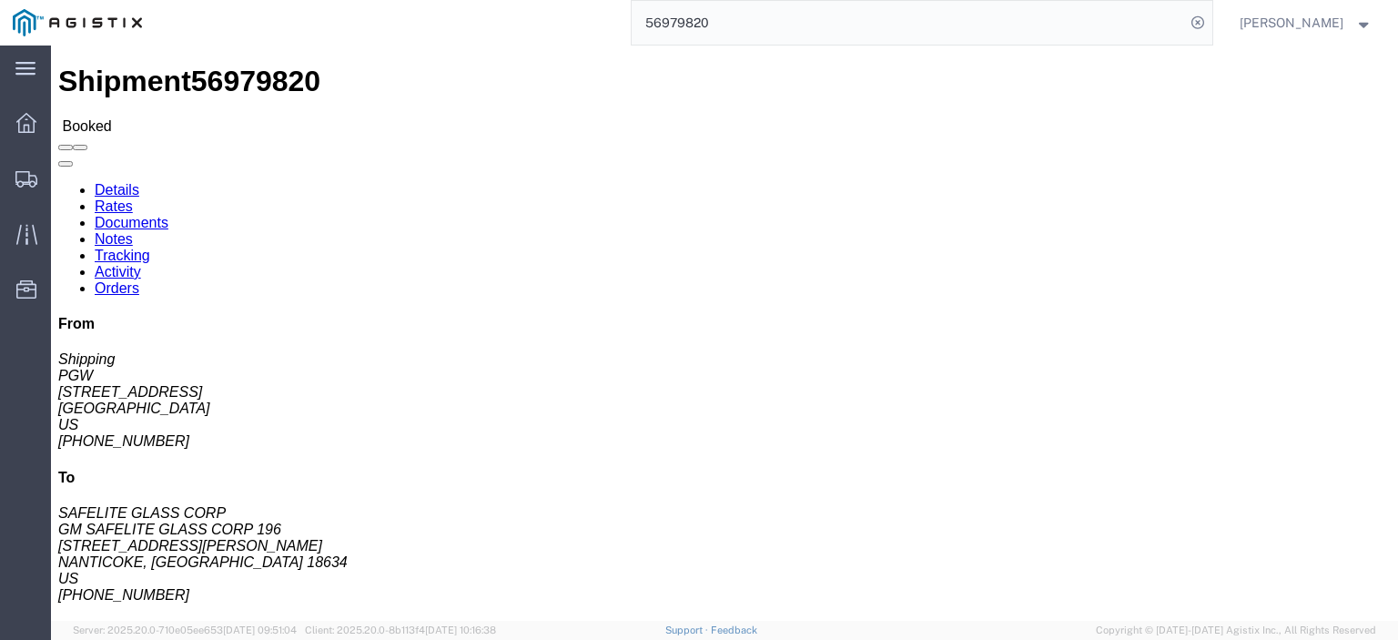
copy address "[STREET_ADDRESS]"
drag, startPoint x: 437, startPoint y: 208, endPoint x: 254, endPoint y: 208, distance: 182.9
click div "Ship To GM SAFELITE GLASS CORP 196 (SAFELITE GLASS CORP) SGC186 [STREET_ADDRESS…"
copy address "[STREET_ADDRESS][PERSON_NAME]"
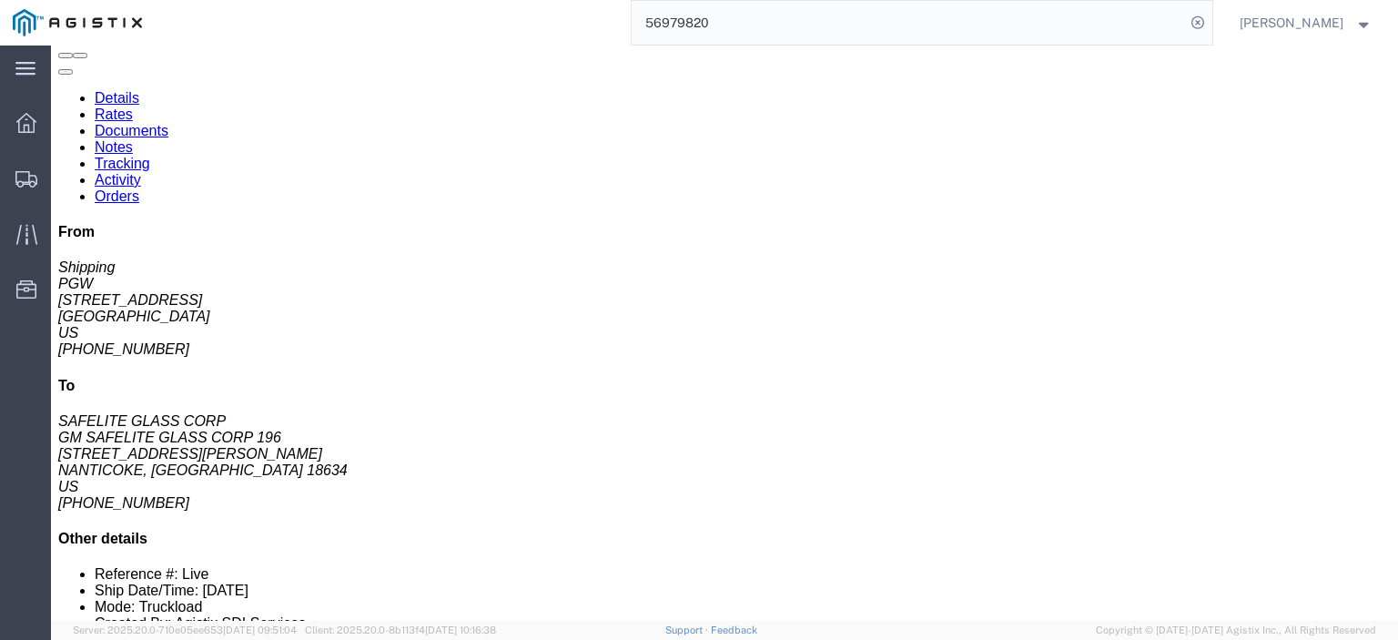
scroll to position [182, 0]
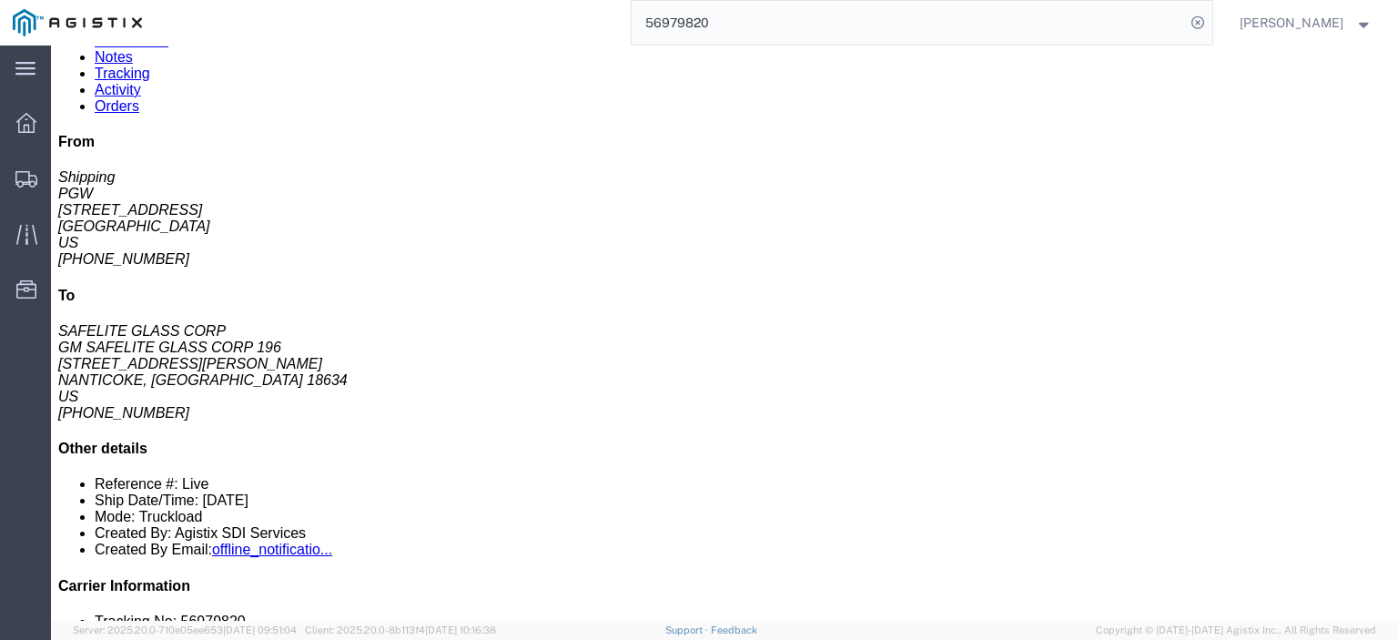
click link "Rates"
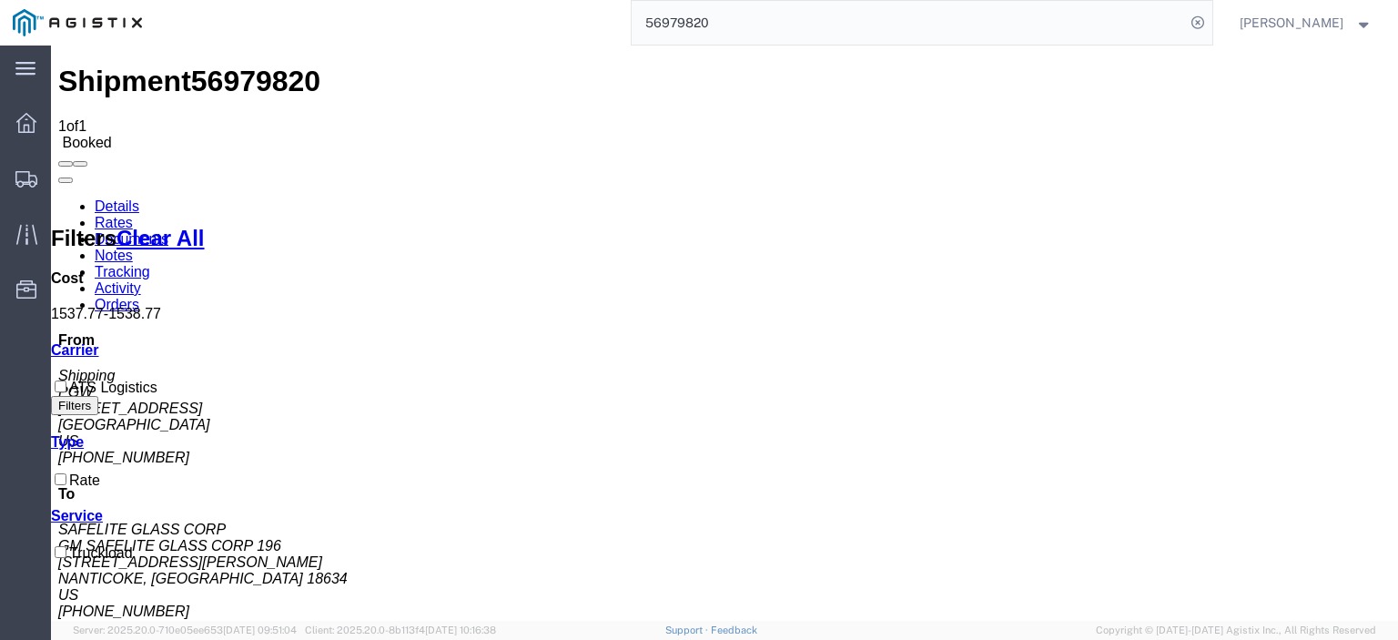
click at [133, 248] on link "Notes" at bounding box center [114, 255] width 38 height 15
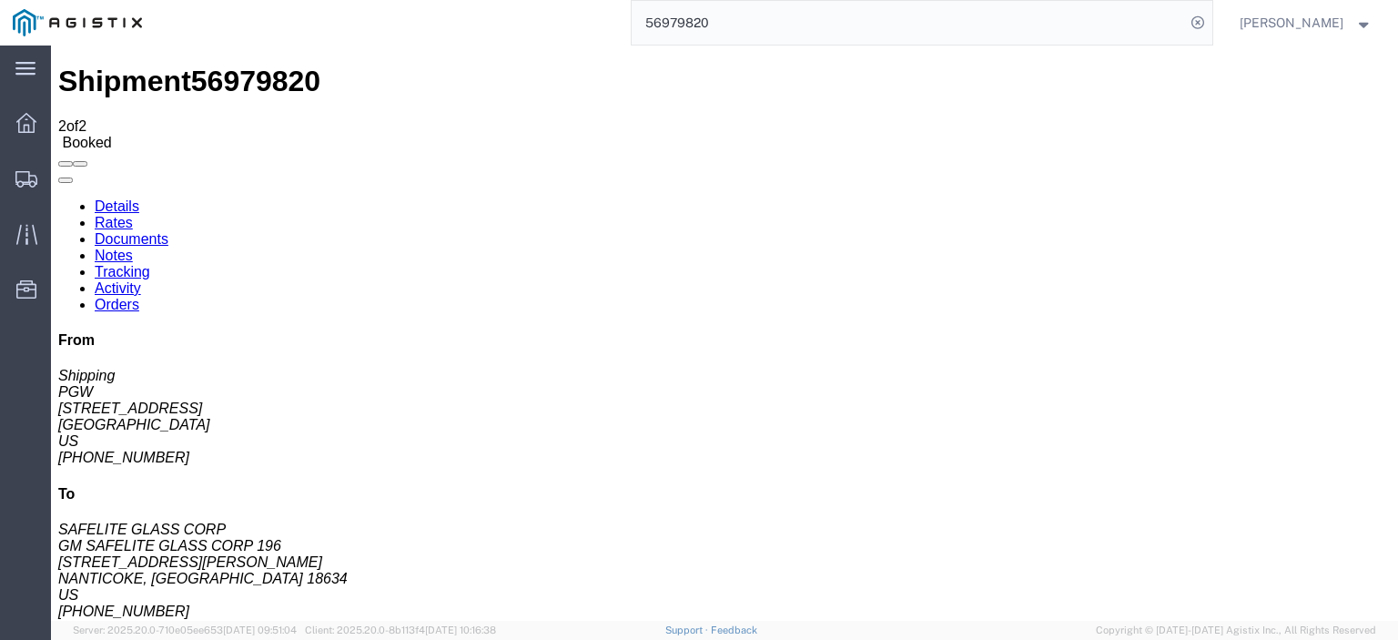
click at [122, 198] on link "Details" at bounding box center [117, 205] width 45 height 15
drag, startPoint x: 797, startPoint y: 29, endPoint x: 526, endPoint y: -10, distance: 274.0
click at [526, 0] on html "main_menu Created with Sketch. Collapse Menu Dashboard Shipments Traffic Resour…" at bounding box center [699, 320] width 1398 height 640
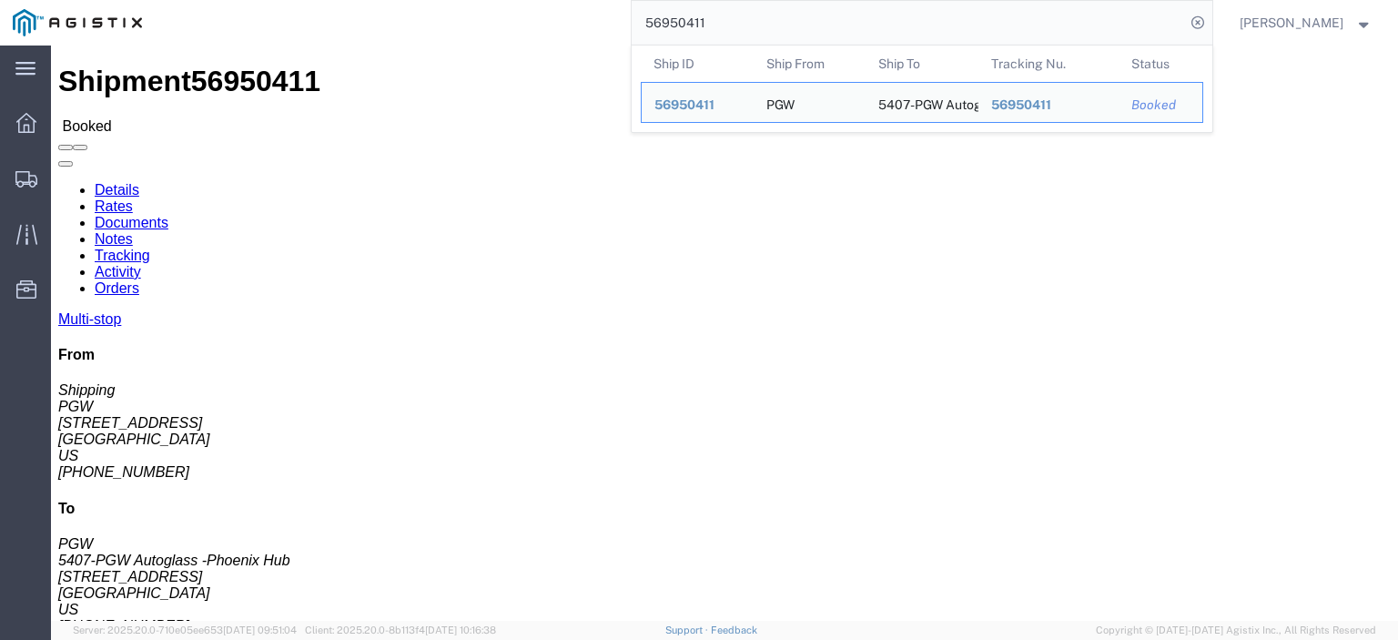
drag, startPoint x: 786, startPoint y: 35, endPoint x: 561, endPoint y: 14, distance: 226.8
click at [572, 18] on div "56950411 Ship ID Ship From Ship To Tracking Nu. Status Ship ID 56950411 Ship Fr…" at bounding box center [684, 23] width 1058 height 46
paste input "69925"
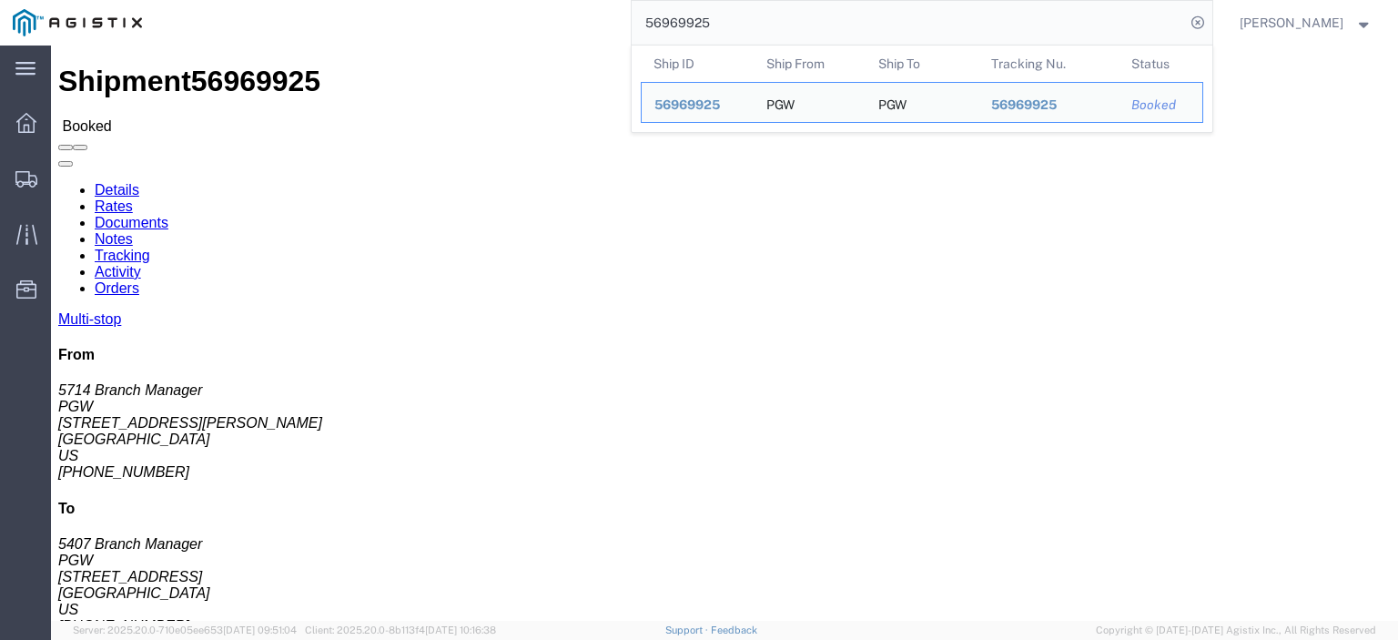
drag, startPoint x: 786, startPoint y: 35, endPoint x: 513, endPoint y: -5, distance: 276.0
click at [513, 0] on html "main_menu Created with Sketch. Collapse Menu Dashboard Shipments Traffic Resour…" at bounding box center [699, 320] width 1398 height 640
paste input "search"
drag, startPoint x: 785, startPoint y: 21, endPoint x: 524, endPoint y: -15, distance: 263.8
click at [524, 0] on html "main_menu Created with Sketch. Collapse Menu Dashboard Shipments Traffic Resour…" at bounding box center [699, 320] width 1398 height 640
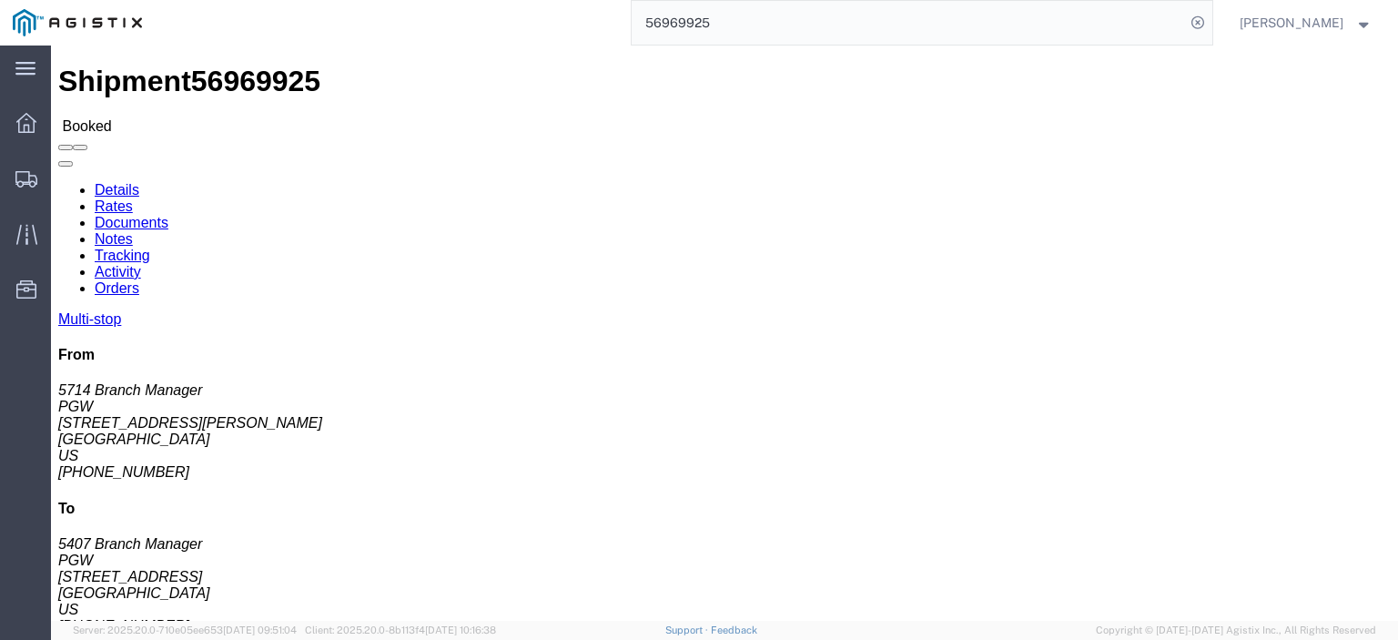
paste input "78459"
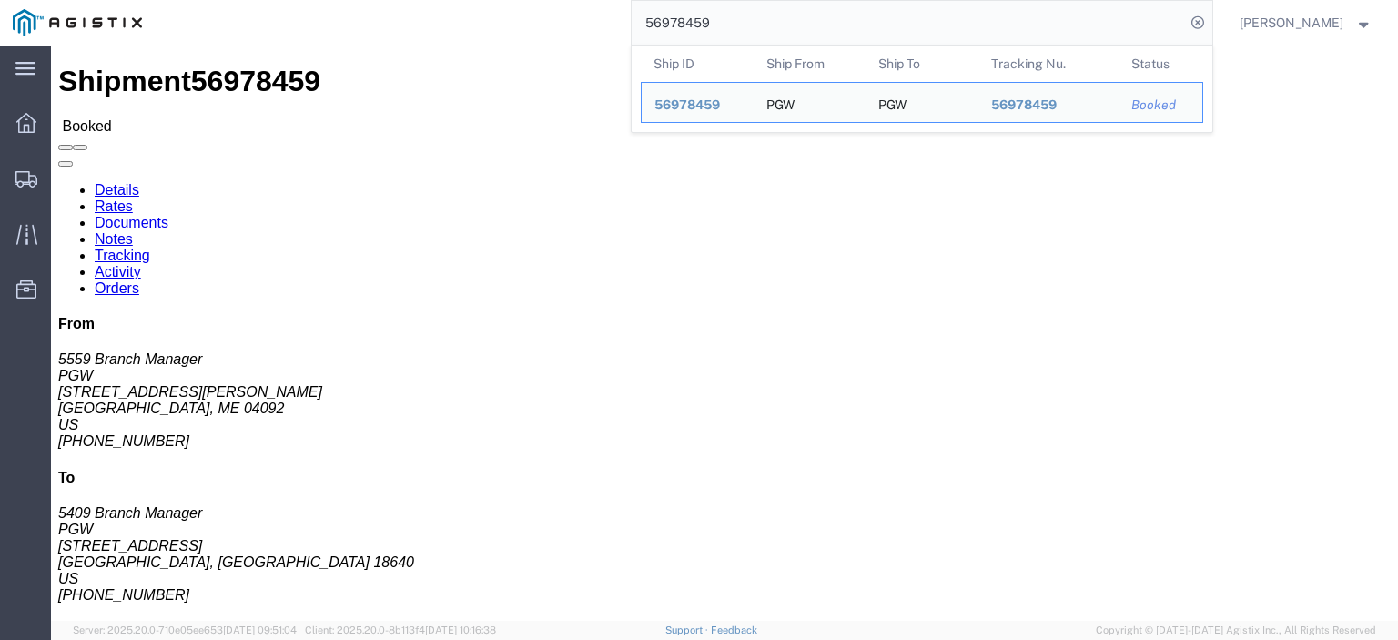
drag, startPoint x: 98, startPoint y: 210, endPoint x: 11, endPoint y: 216, distance: 87.5
click div "Ship From PGW (5559 Branch Manager) [STREET_ADDRESS][PERSON_NAME] [PHONE_NUMBER…"
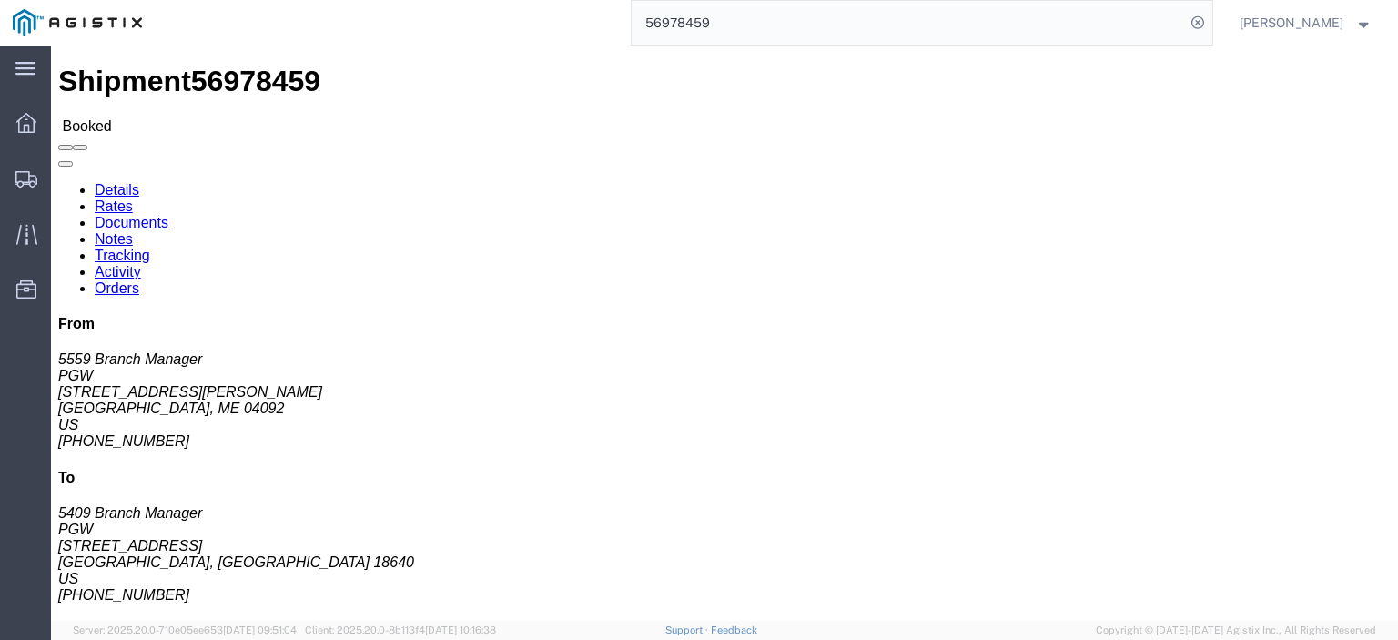
drag, startPoint x: 372, startPoint y: 212, endPoint x: 251, endPoint y: 212, distance: 121.1
click div "Ship To PGW (5409 Branch Manager) [STREET_ADDRESS] [PHONE_NUMBER] [EMAIL_ADDRES…"
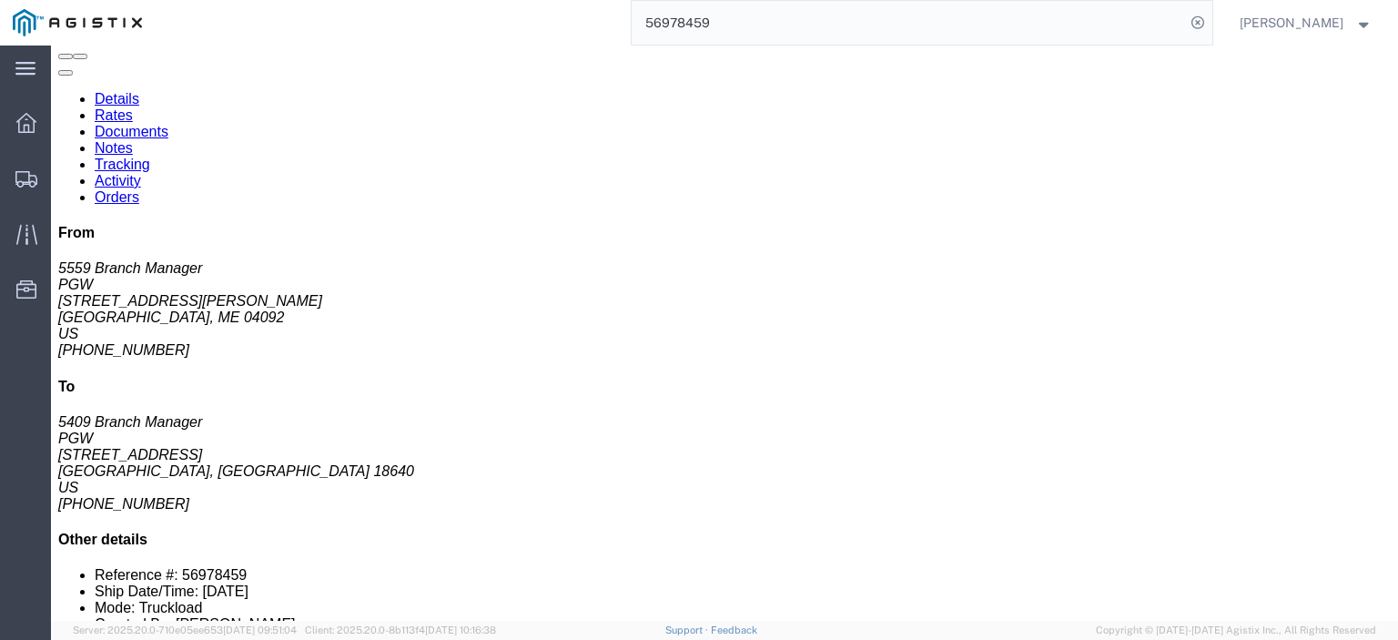
click link "Rates"
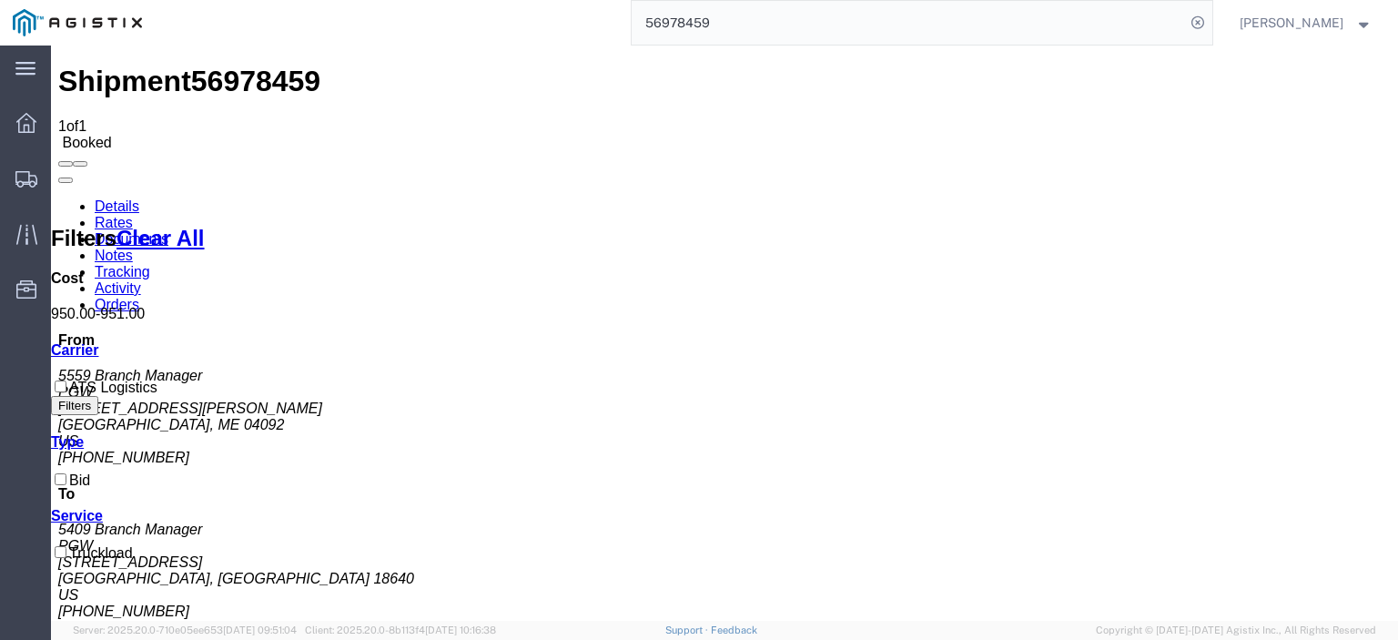
click at [133, 248] on link "Notes" at bounding box center [114, 255] width 38 height 15
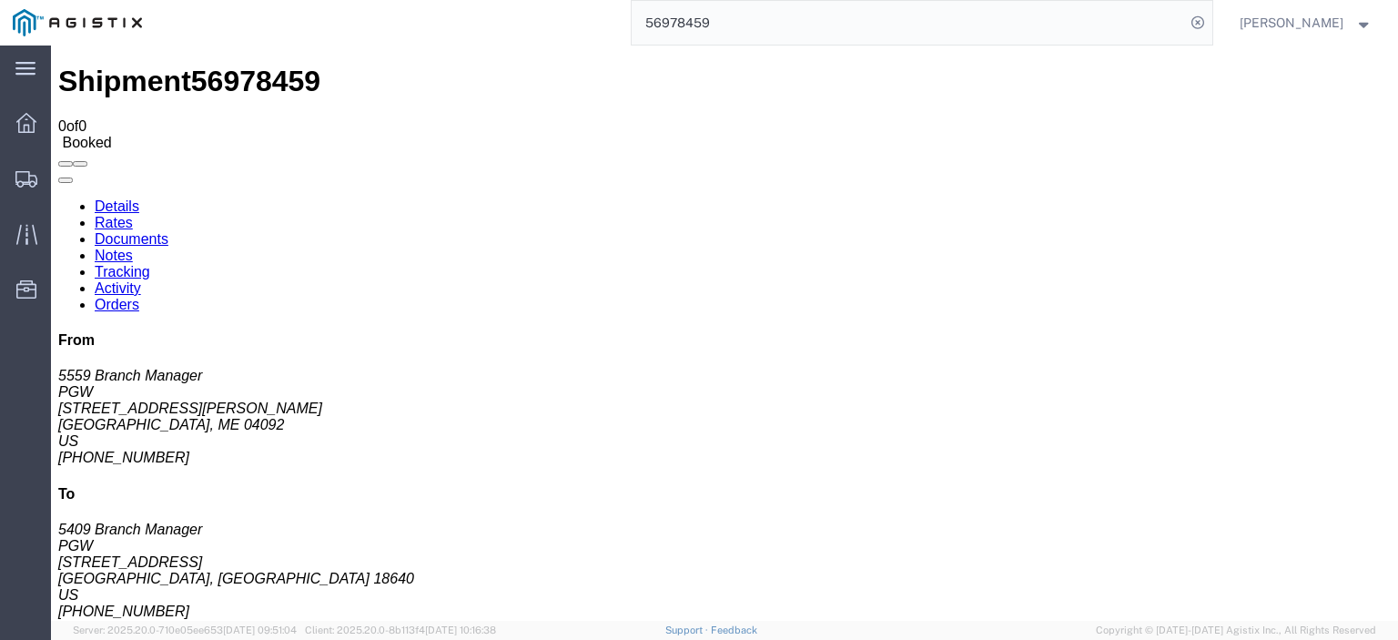
click at [138, 198] on link "Details" at bounding box center [117, 205] width 45 height 15
drag, startPoint x: 563, startPoint y: -1, endPoint x: 467, endPoint y: -26, distance: 99.8
click at [467, 0] on html "main_menu Created with Sketch. Collapse Menu Dashboard Shipments Traffic Resour…" at bounding box center [699, 320] width 1398 height 640
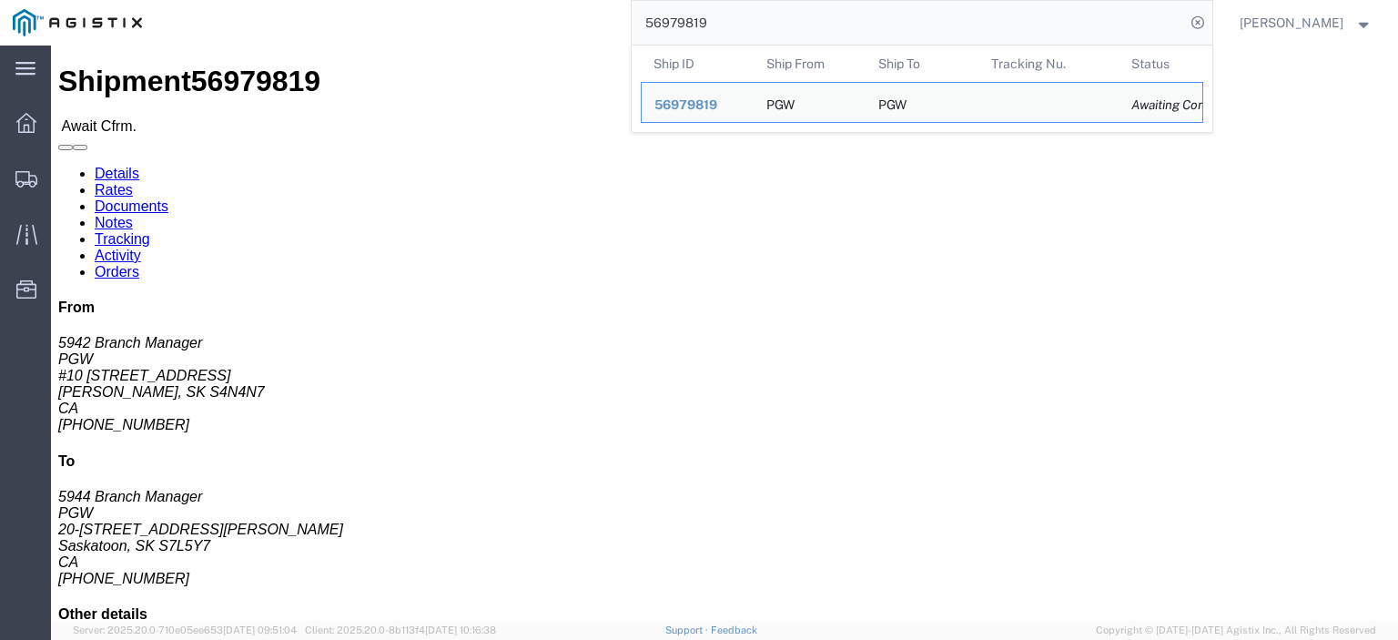
drag, startPoint x: 765, startPoint y: 25, endPoint x: 465, endPoint y: 10, distance: 300.7
click at [470, 10] on div "56979819 Ship ID Ship From Ship To Tracking Nu. Status Ship ID 56979819 Ship Fr…" at bounding box center [684, 23] width 1058 height 46
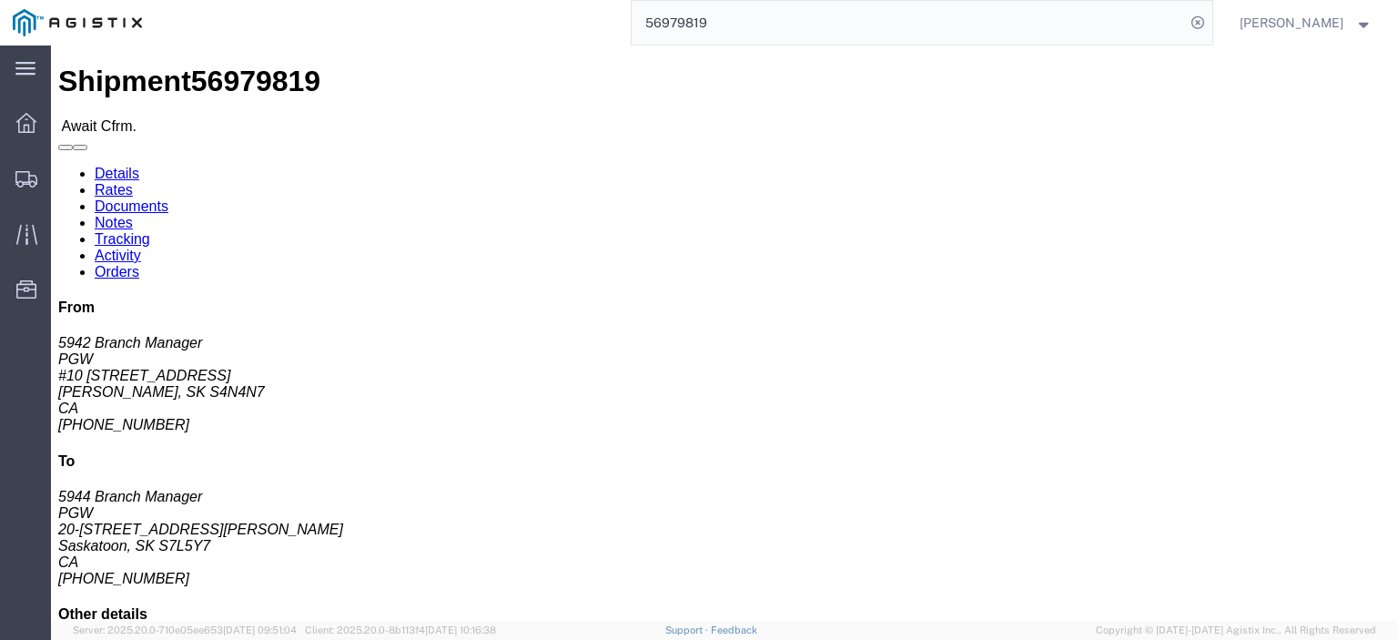
paste input "search"
drag, startPoint x: 164, startPoint y: 211, endPoint x: 17, endPoint y: 216, distance: 146.6
click div "Ship From PGW (5942 Branch Manager) 5942 #10 [STREET_ADDRESS][PERSON_NAME] [PHO…"
drag, startPoint x: 411, startPoint y: 213, endPoint x: 250, endPoint y: 212, distance: 161.1
click div "Ship To PGW (5944 Branch Manager) 5944 20-[GEOGRAPHIC_DATA][STREET_ADDRESS] [PH…"
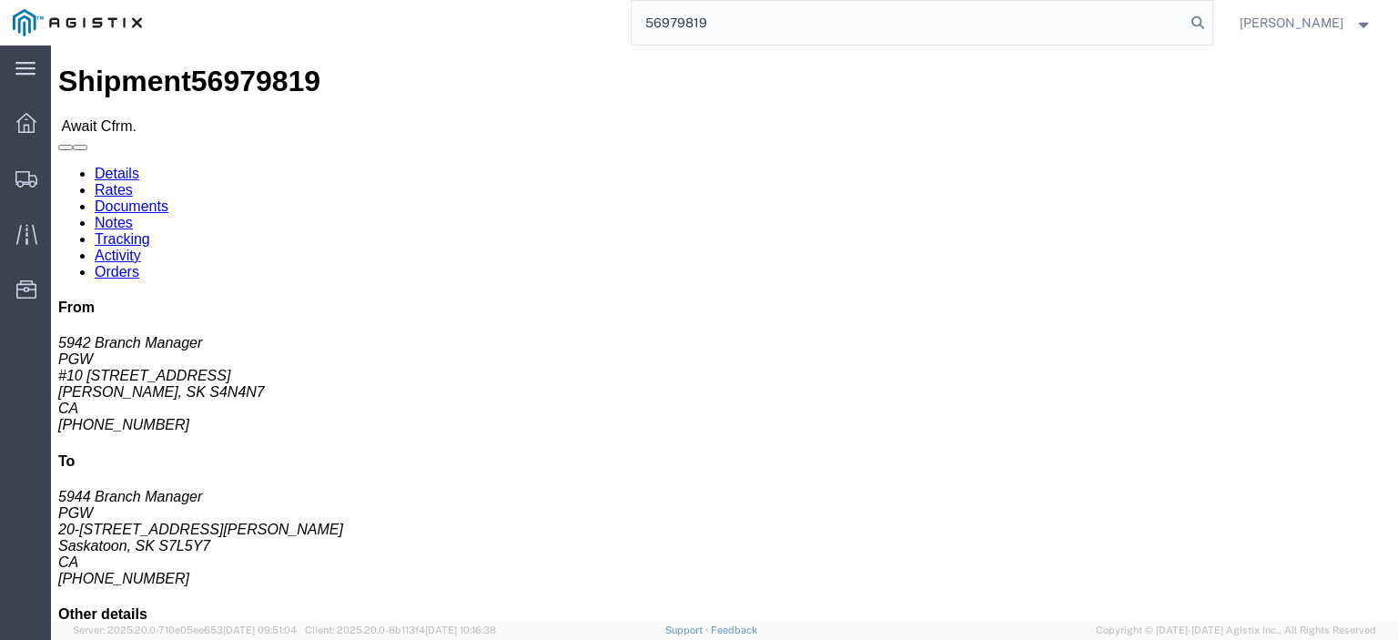
drag, startPoint x: 305, startPoint y: 195, endPoint x: 251, endPoint y: 173, distance: 58.0
click div "Ship To PGW (5944 Branch Manager) 5944 20-[GEOGRAPHIC_DATA][STREET_ADDRESS] [PH…"
drag, startPoint x: 408, startPoint y: 237, endPoint x: 257, endPoint y: 234, distance: 151.1
click div "Ship To PGW (5944 Branch Manager) 5944 20-[GEOGRAPHIC_DATA][STREET_ADDRESS] [PH…"
drag, startPoint x: 458, startPoint y: 284, endPoint x: 258, endPoint y: 285, distance: 200.2
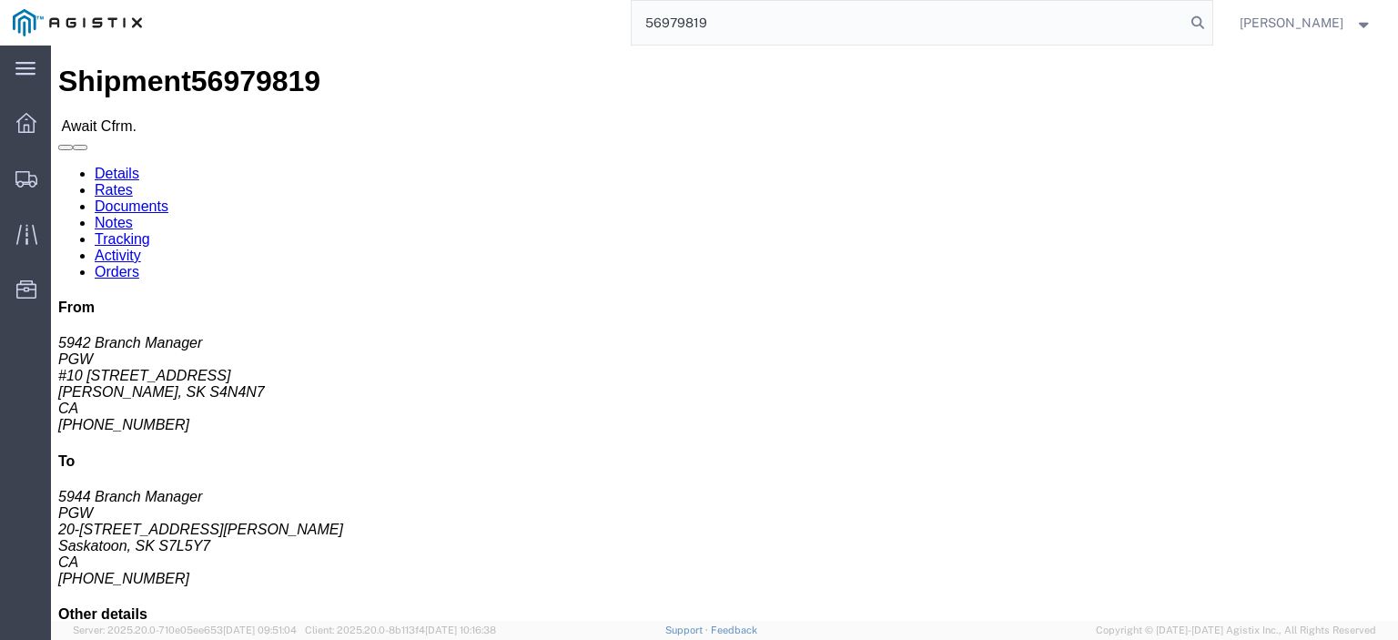
click div "Ship To PGW (5944 Branch Manager) 5944 20-[GEOGRAPHIC_DATA][STREET_ADDRESS] [PH…"
drag, startPoint x: 346, startPoint y: 271, endPoint x: 262, endPoint y: 271, distance: 83.7
click address "PGW (5944 Branch Manager) 5944 20-[GEOGRAPHIC_DATA][STREET_ADDRESS] [PHONE_NUMB…"
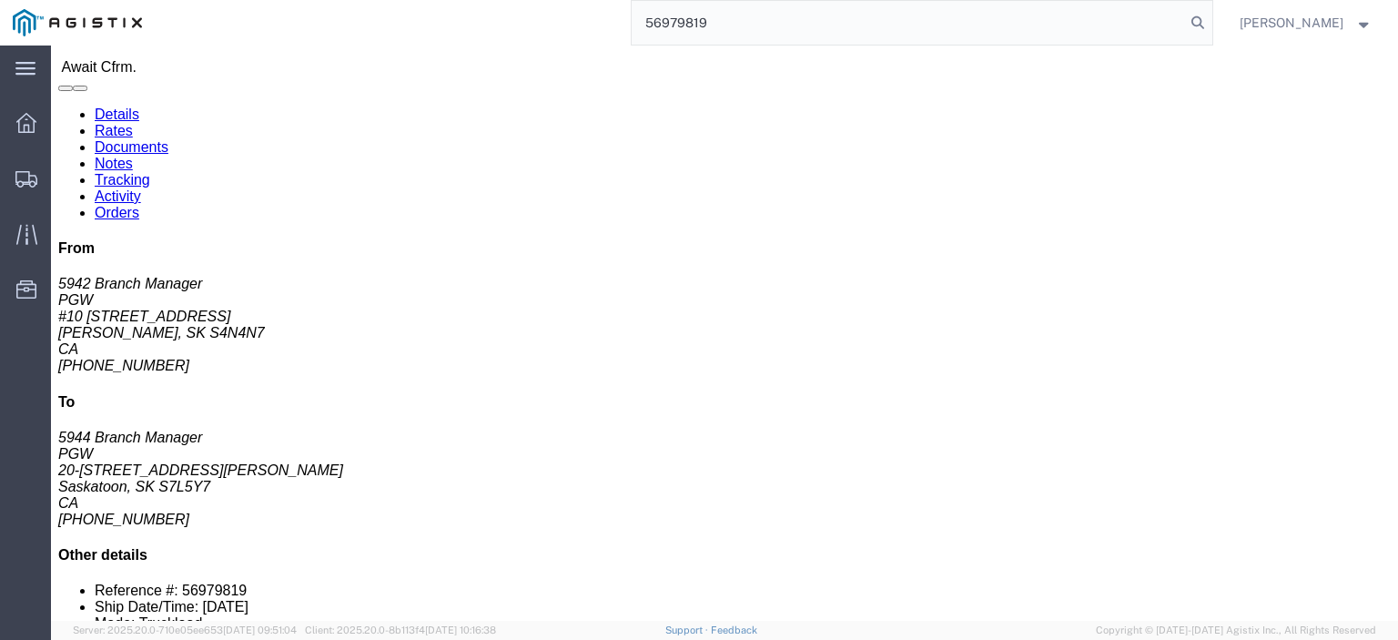
scroll to position [91, 0]
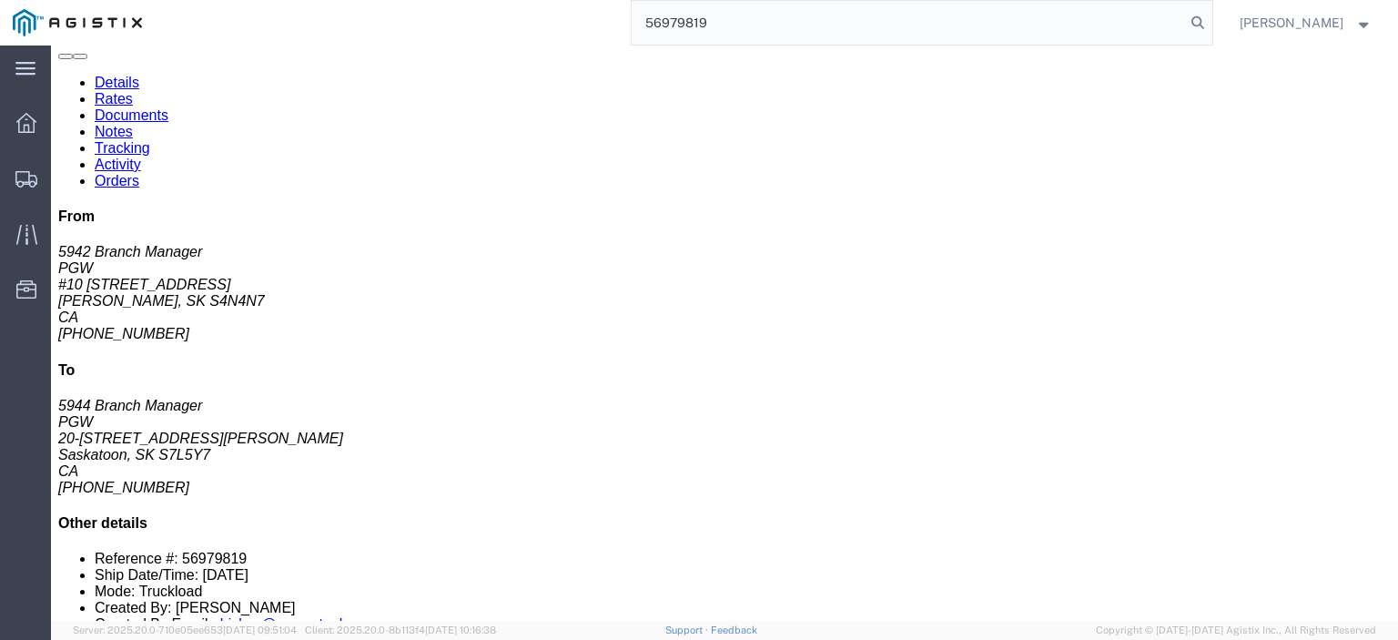
click link "Rates"
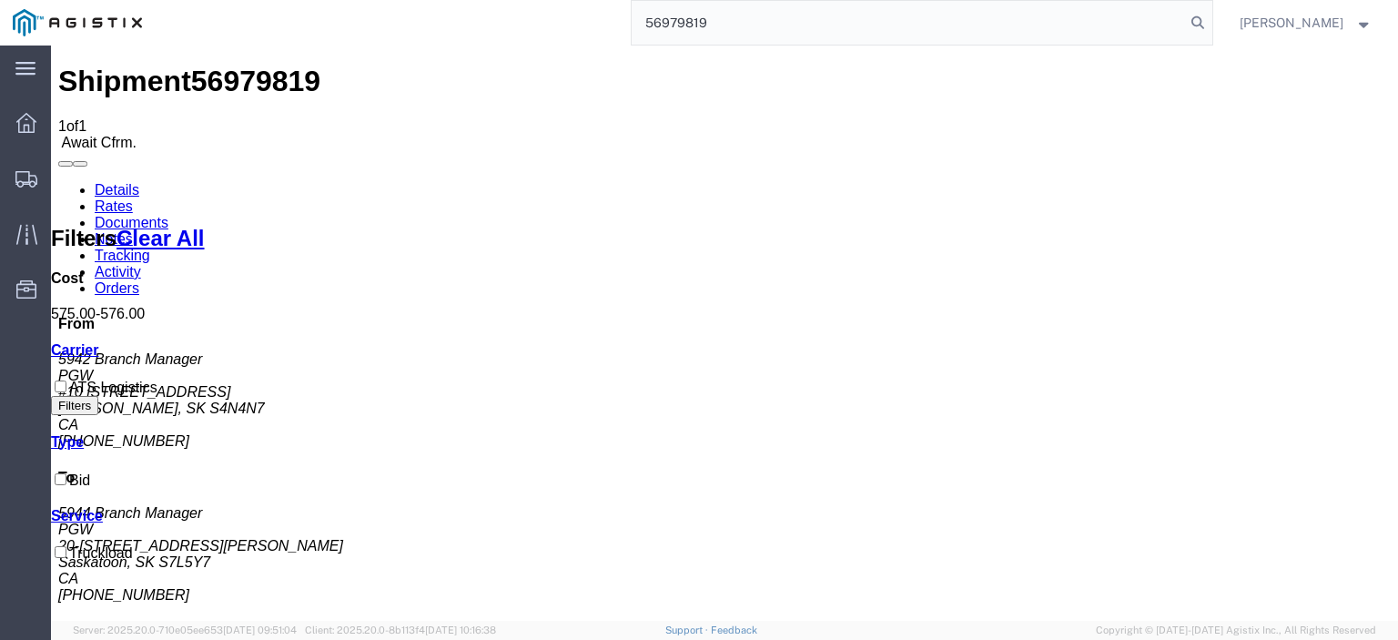
click at [133, 231] on link "Notes" at bounding box center [114, 238] width 38 height 15
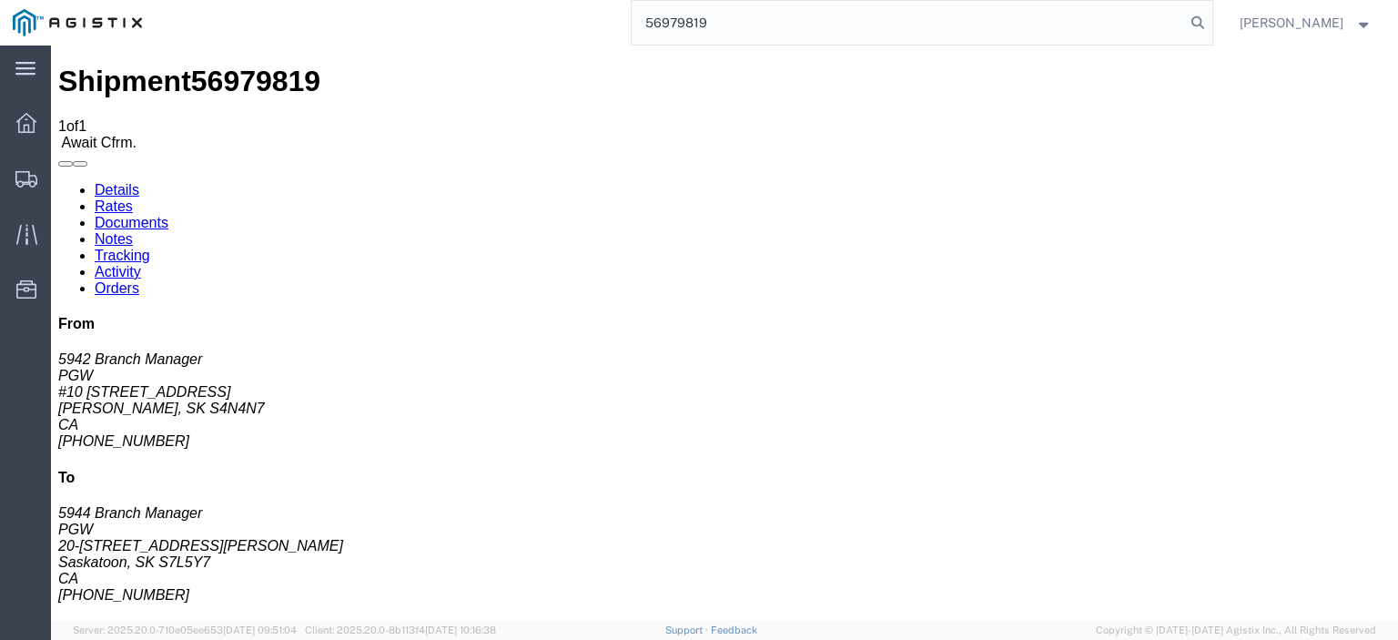
drag, startPoint x: 782, startPoint y: 33, endPoint x: 448, endPoint y: -21, distance: 338.3
click at [448, 0] on html "main_menu Created with Sketch. Collapse Menu Dashboard Shipments Traffic Resour…" at bounding box center [699, 320] width 1398 height 640
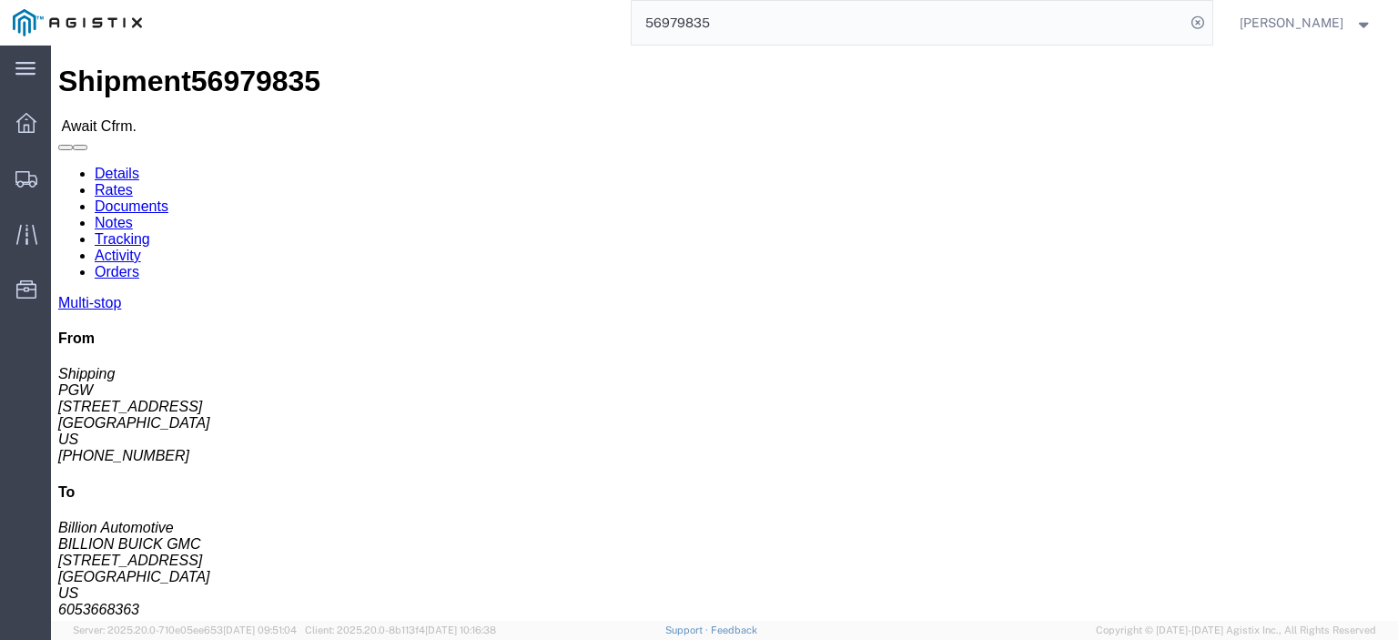
drag, startPoint x: 563, startPoint y: 21, endPoint x: 517, endPoint y: 1, distance: 49.7
click at [523, 13] on div "56979835" at bounding box center [684, 23] width 1058 height 46
paste input "1"
type input "56979831"
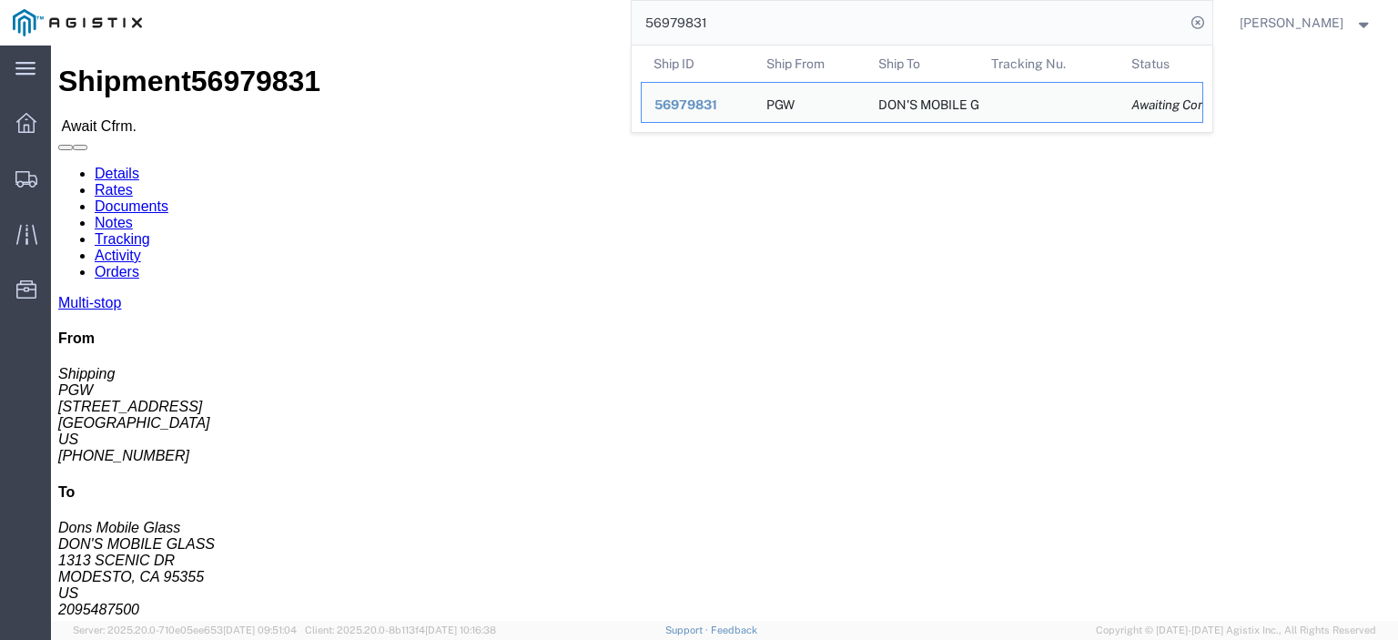
click div "Leg 1 - Truckload Number of trucks: 1"
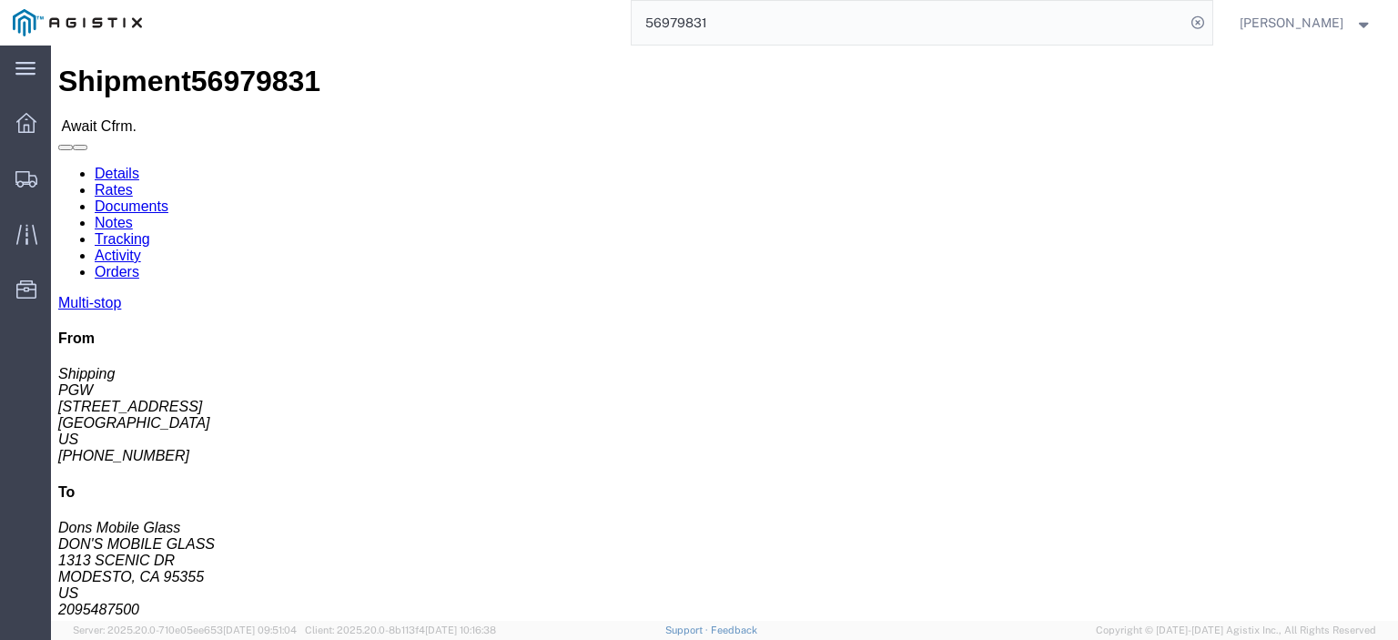
click span "56979831"
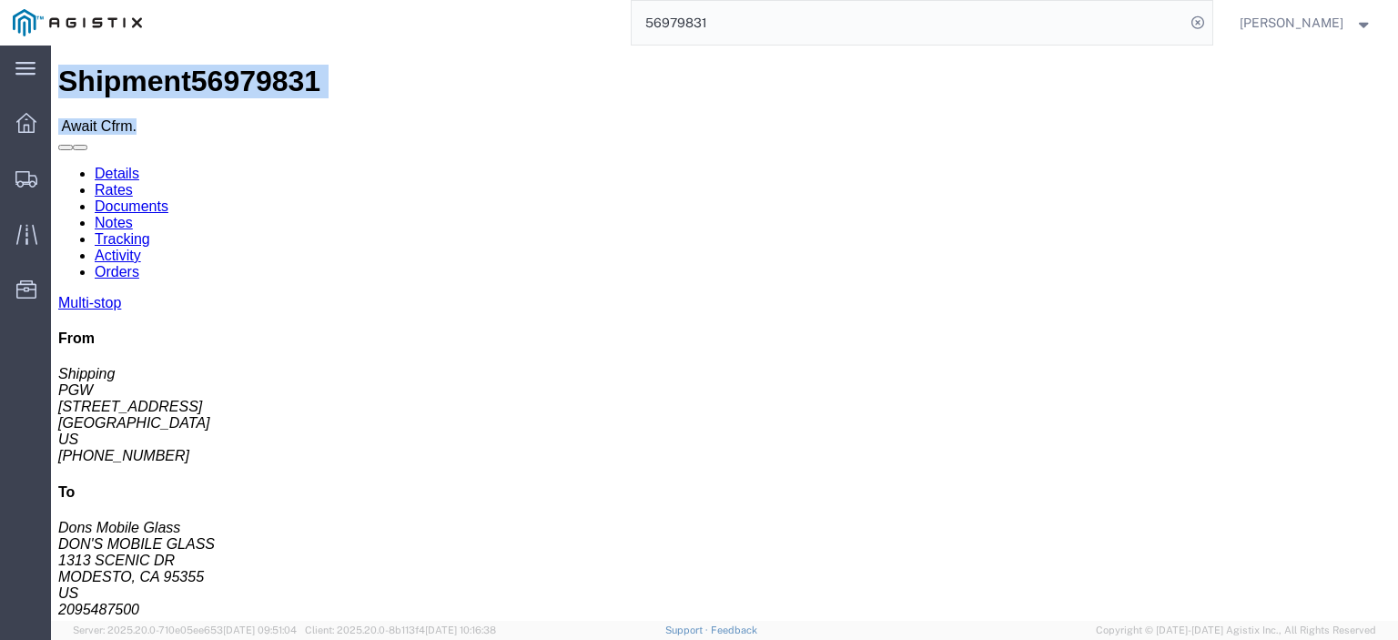
click span "56979831"
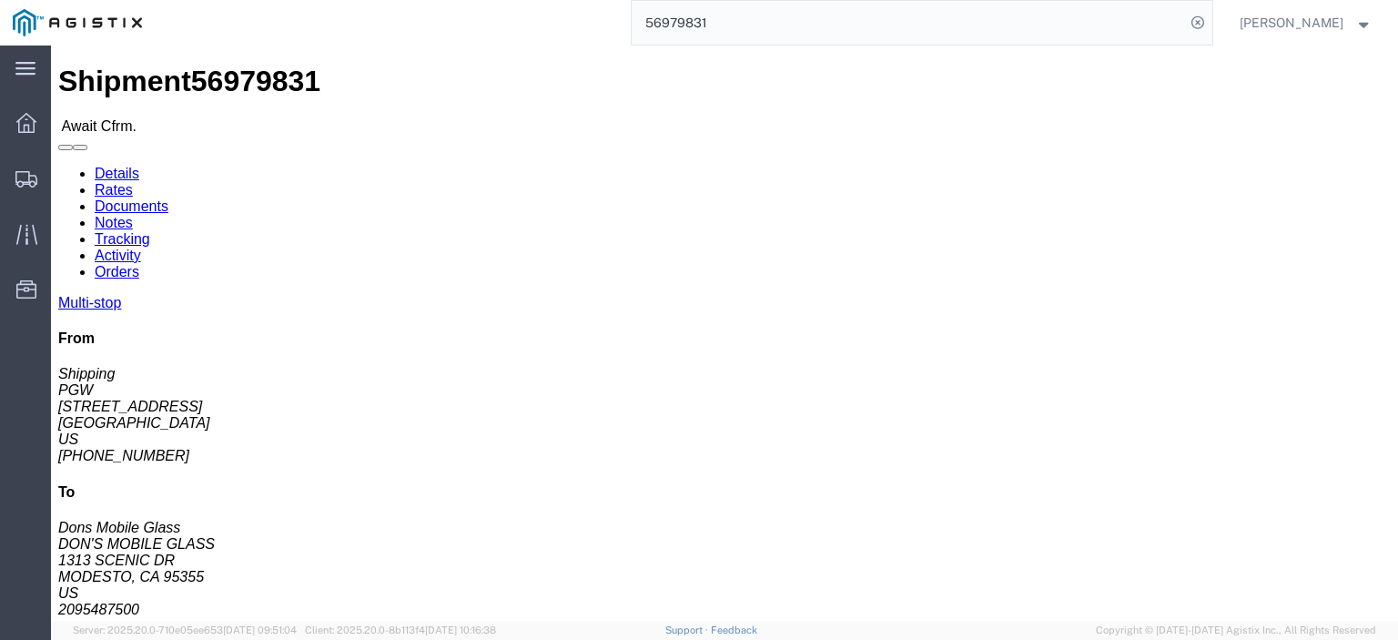
drag, startPoint x: 149, startPoint y: 33, endPoint x: 162, endPoint y: 22, distance: 16.8
click span "56979831"
drag, startPoint x: 142, startPoint y: 221, endPoint x: 15, endPoint y: 216, distance: 127.5
click div "Ship From PGW (Shipping) [STREET_ADDRESS] [PHONE_NUMBER] [EMAIL_ADDRESS][DOMAIN…"
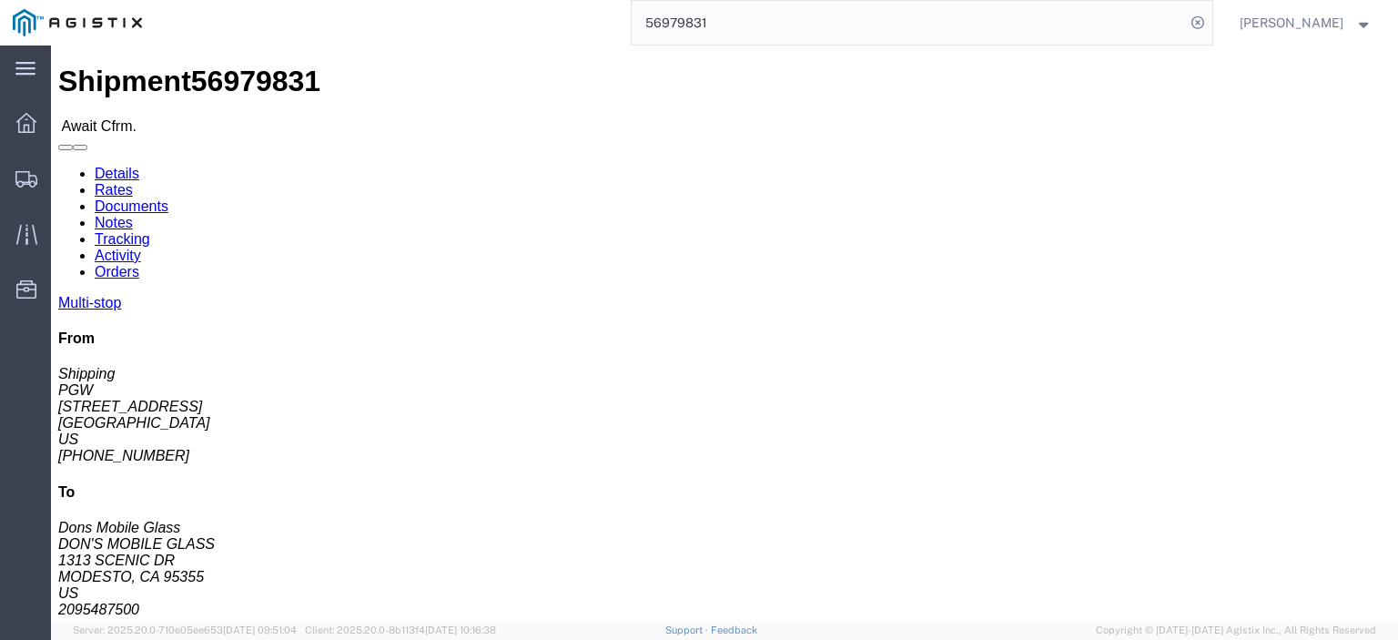
drag, startPoint x: 370, startPoint y: 216, endPoint x: 261, endPoint y: 216, distance: 108.3
click div "Ship To DON'S MOBILE GLASS (Dons Mobile Glass) DMGMC [STREET_ADDRESS][PERSON_NA…"
drag, startPoint x: 317, startPoint y: 191, endPoint x: 257, endPoint y: 183, distance: 60.6
click div "Ship To DON'S MOBILE GLASS (Dons Mobile Glass) DMGMC [STREET_ADDRESS][PERSON_NA…"
drag, startPoint x: 302, startPoint y: 188, endPoint x: 360, endPoint y: 194, distance: 58.6
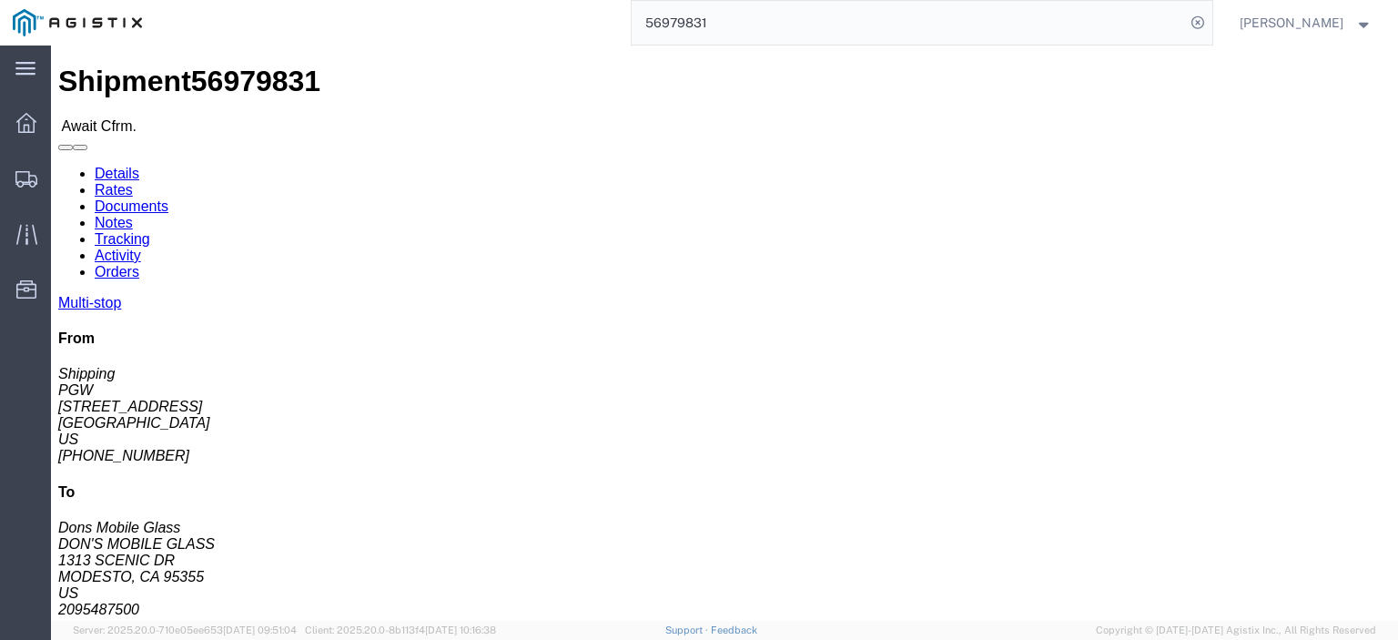
click address "DON'S MOBILE GLASS (Dons Mobile Glass) DMGMC [STREET_ADDRESS][PERSON_NAME] 2095…"
drag, startPoint x: 400, startPoint y: 234, endPoint x: 261, endPoint y: 238, distance: 139.3
click div "Ship To DON'S MOBILE GLASS (Dons Mobile Glass) DMGMC [STREET_ADDRESS][PERSON_NA…"
drag, startPoint x: 327, startPoint y: 192, endPoint x: 250, endPoint y: 176, distance: 78.2
click div "Ship To DON'S MOBILE GLASS (Dons Mobile Glass) DMGMC [STREET_ADDRESS][PERSON_NA…"
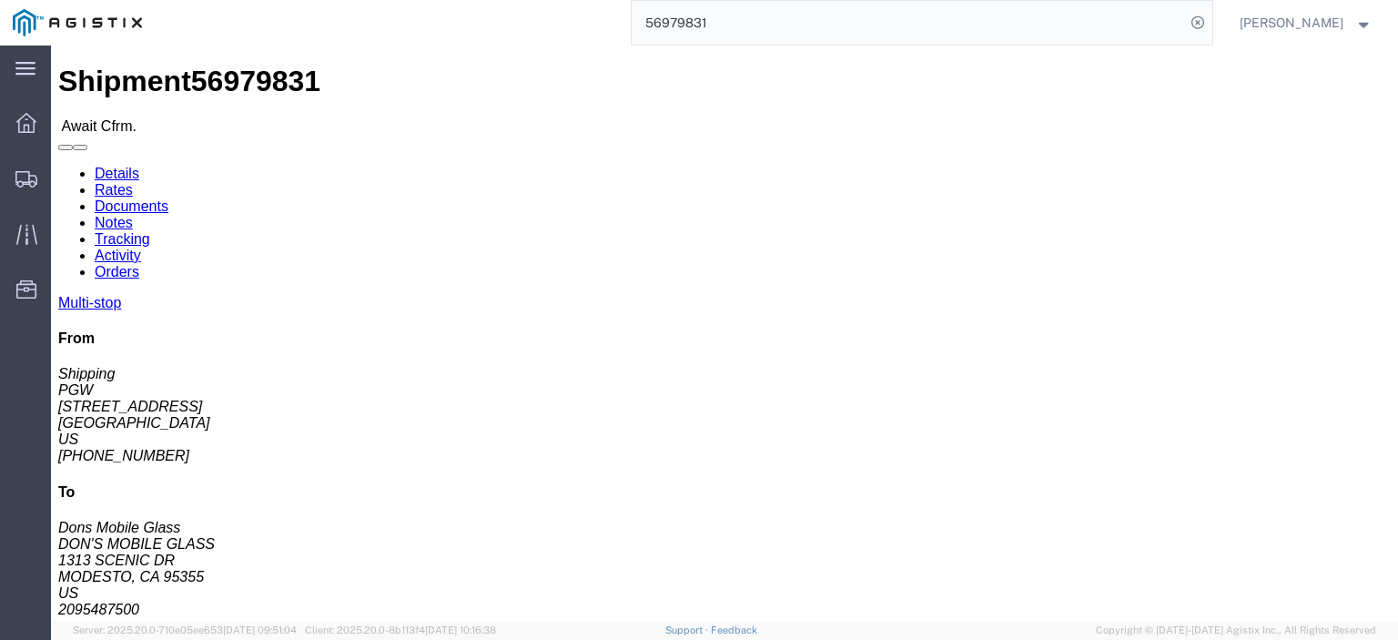
drag, startPoint x: 343, startPoint y: 262, endPoint x: 224, endPoint y: 263, distance: 119.2
click div "Ship From PGW (Shipping) 5329 [STREET_ADDRESS] [PHONE_NUMBER] [EMAIL_ADDRESS][D…"
click address "DON'S MOBILE GLASS (Dons Mobile Glass) DMGMC [STREET_ADDRESS][PERSON_NAME] 2095…"
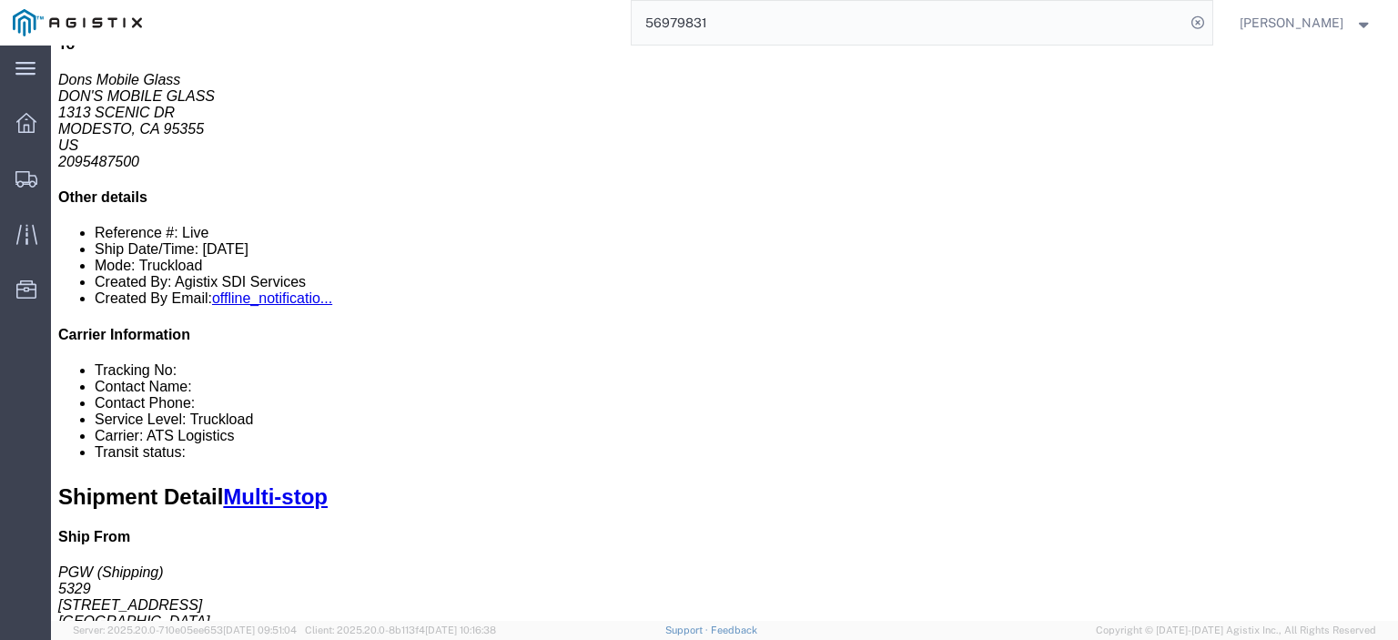
scroll to position [238, 0]
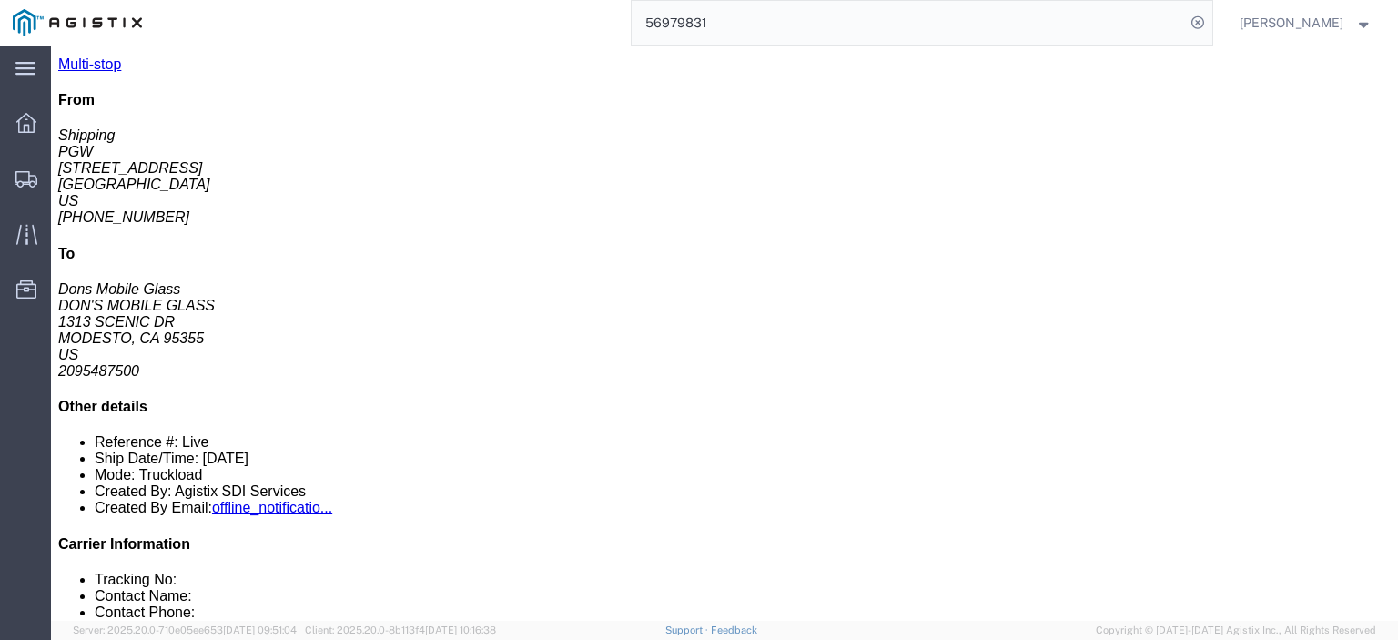
drag, startPoint x: 349, startPoint y: 299, endPoint x: 204, endPoint y: 304, distance: 144.8
click td "GM SAFELITE GLASS CORP [STREET_ADDRESS][PERSON_NAME]"
drag, startPoint x: 395, startPoint y: 278, endPoint x: 208, endPoint y: 279, distance: 186.6
click td "GM SAFELITE GLASS CORP [STREET_ADDRESS][PERSON_NAME]"
drag, startPoint x: 471, startPoint y: 299, endPoint x: 358, endPoint y: 307, distance: 114.1
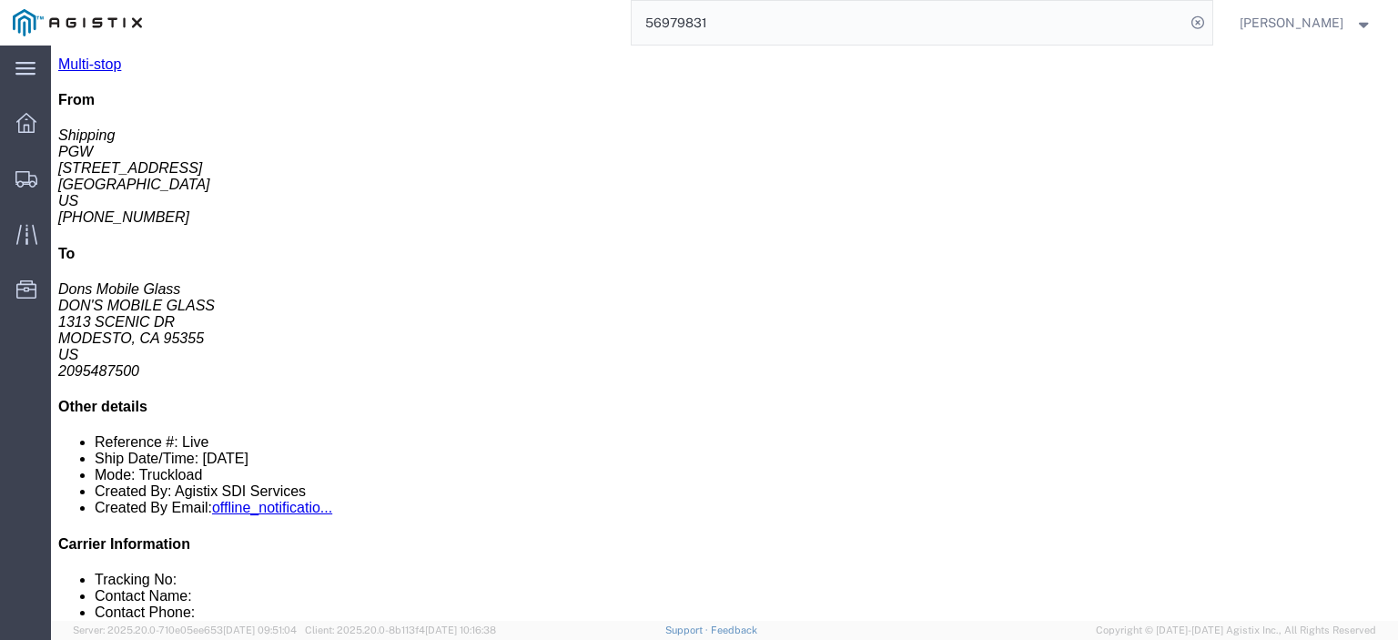
click div "[STREET_ADDRESS][PERSON_NAME]"
drag, startPoint x: 795, startPoint y: 296, endPoint x: 623, endPoint y: 296, distance: 171.1
click div "Email: [EMAIL_ADDRESS][DOMAIN_NAME]"
drag, startPoint x: 724, startPoint y: 284, endPoint x: 675, endPoint y: 283, distance: 48.2
click div "Phone Nu.: [PHONE_NUMBER]"
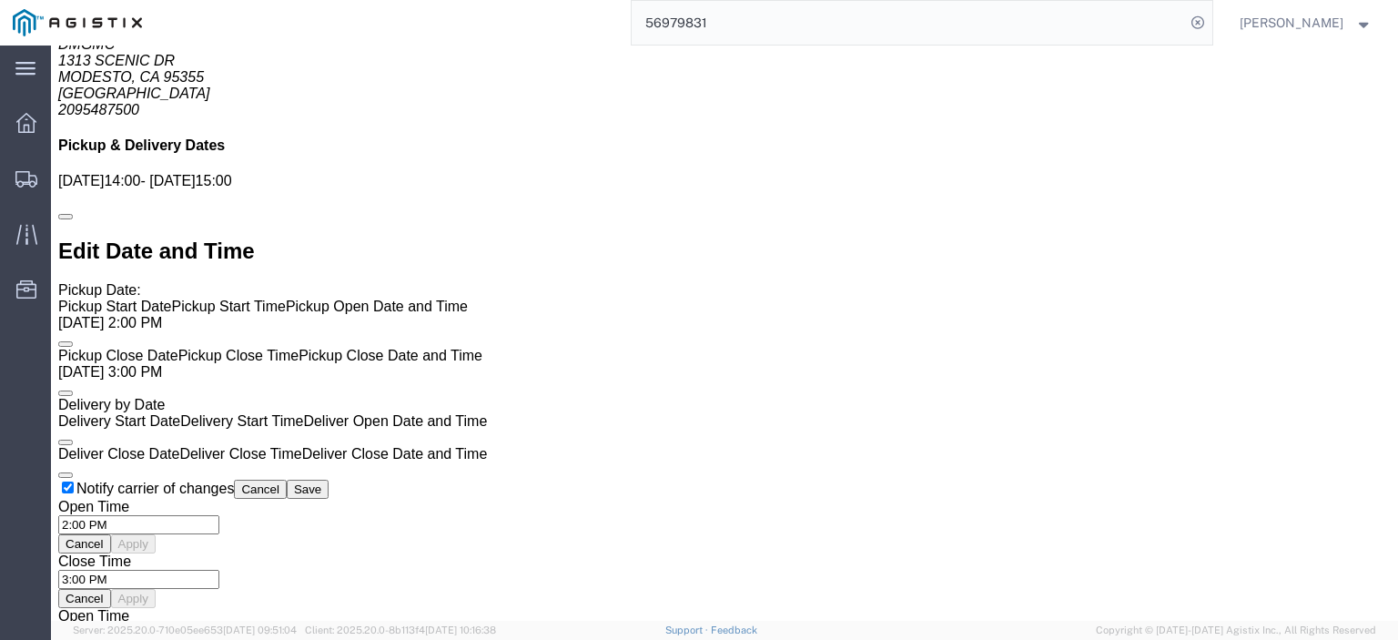
scroll to position [1240, 0]
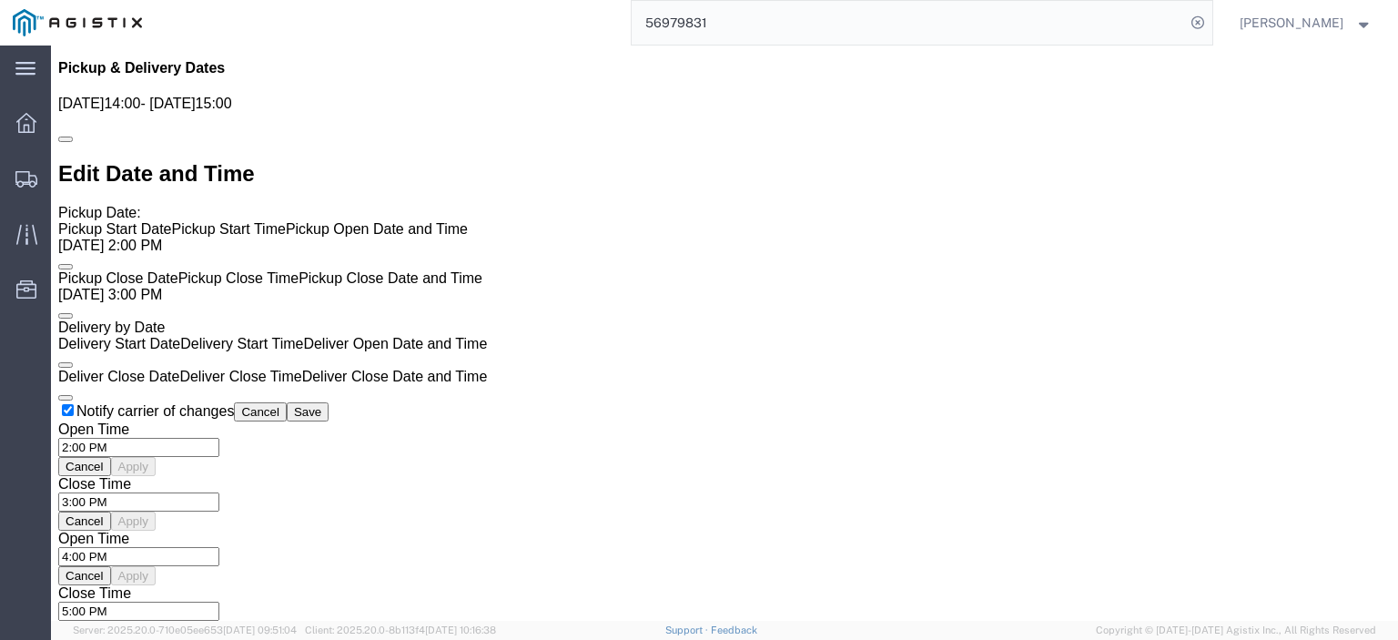
click link "Rates"
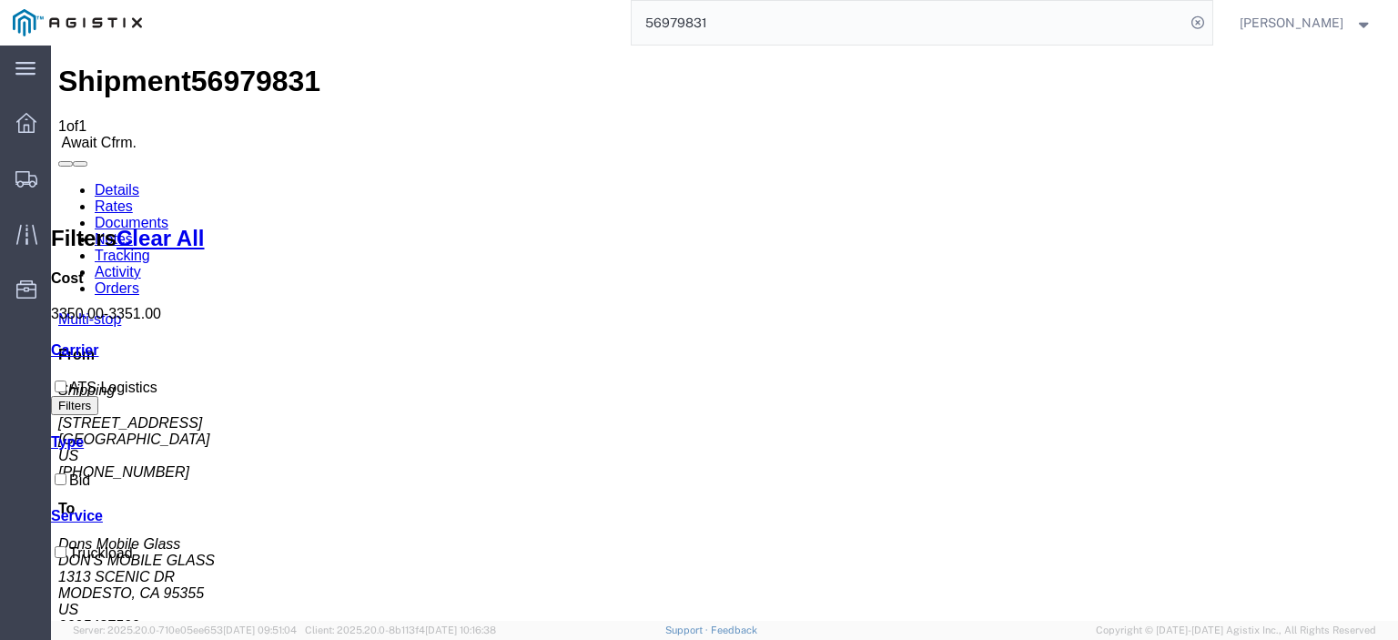
click at [133, 231] on link "Notes" at bounding box center [114, 238] width 38 height 15
